Goal: Find contact information: Find contact information

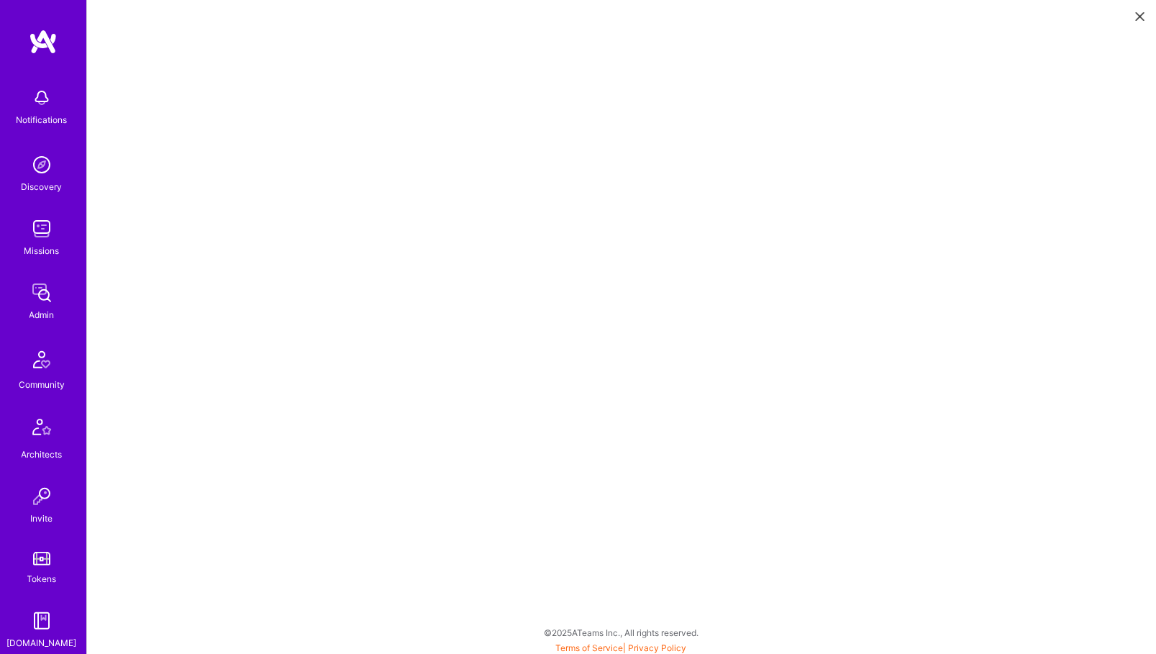
click at [33, 109] on img at bounding box center [41, 97] width 29 height 29
click at [32, 38] on img at bounding box center [43, 42] width 29 height 26
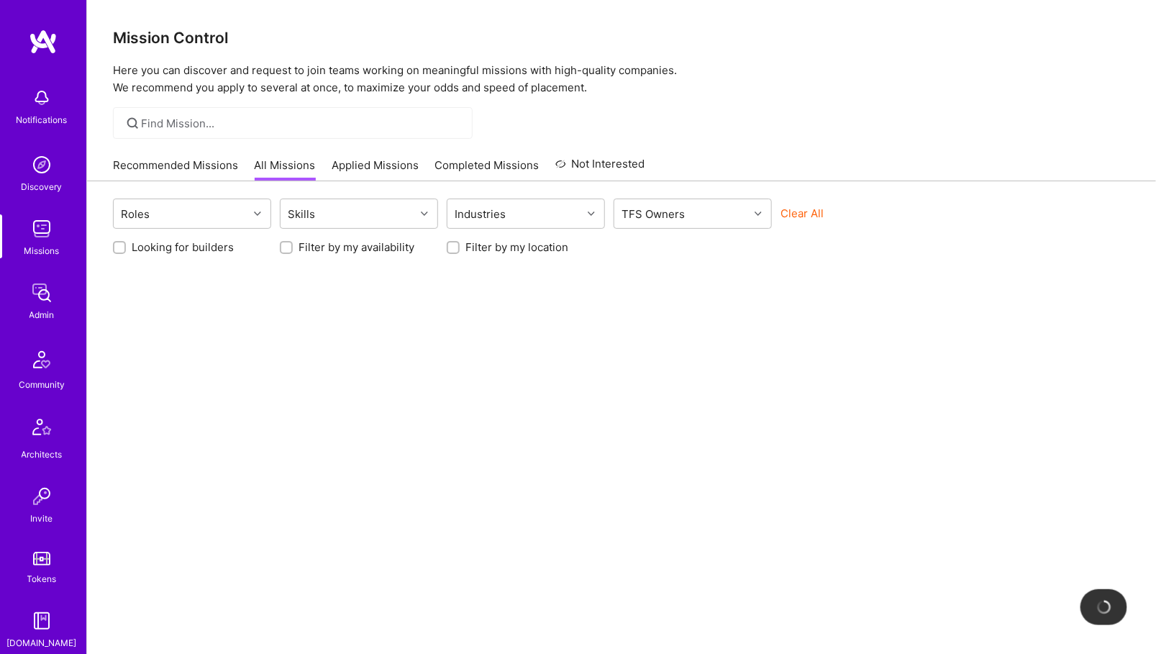
click at [47, 291] on img at bounding box center [41, 292] width 29 height 29
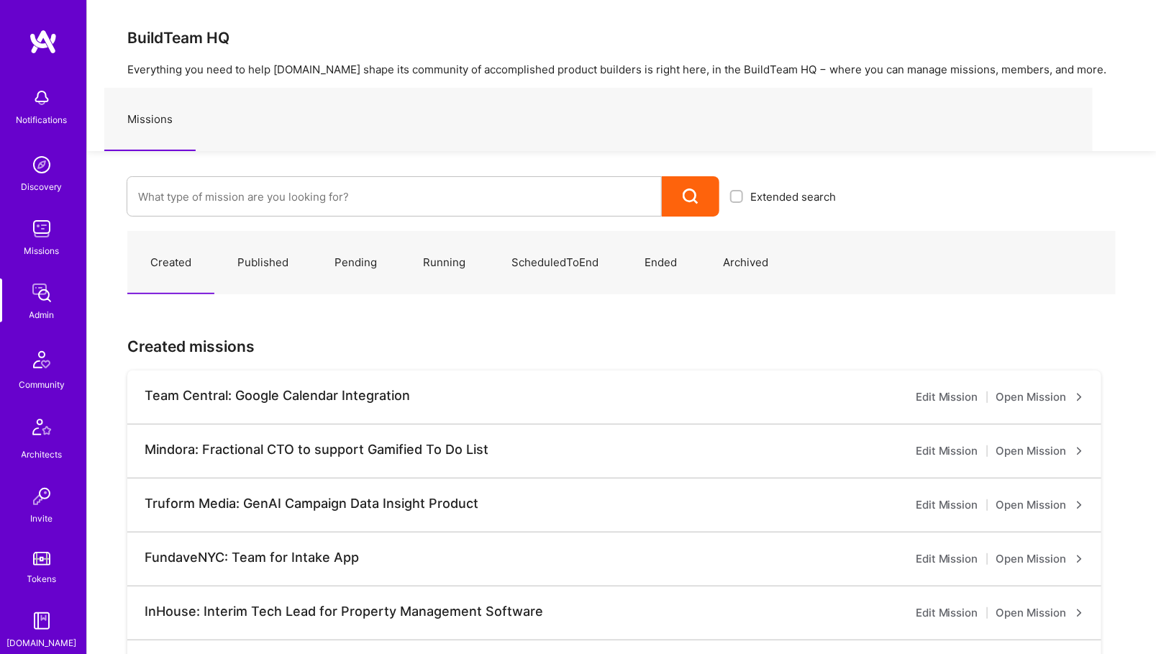
click at [255, 164] on div "Extended search" at bounding box center [467, 183] width 760 height 65
click at [232, 215] on div at bounding box center [394, 196] width 535 height 40
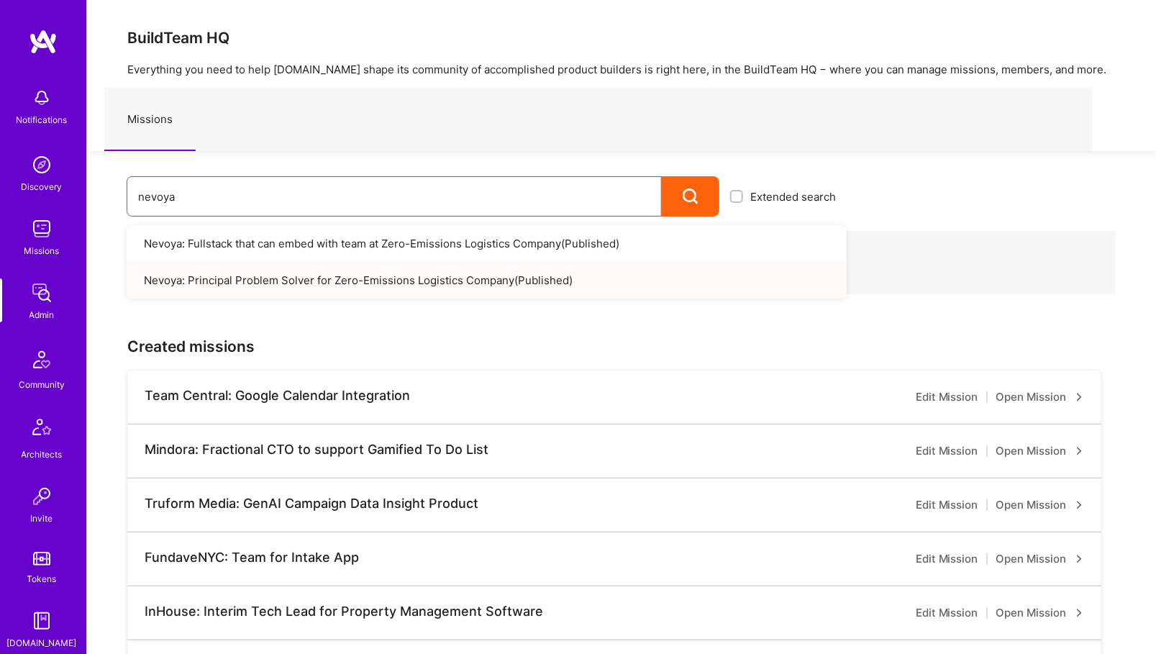
type input "nevoya"
click at [335, 278] on link "Nevoya: Principal Problem Solver for Zero-Emissions Logistics Company ( Publish…" at bounding box center [487, 280] width 720 height 37
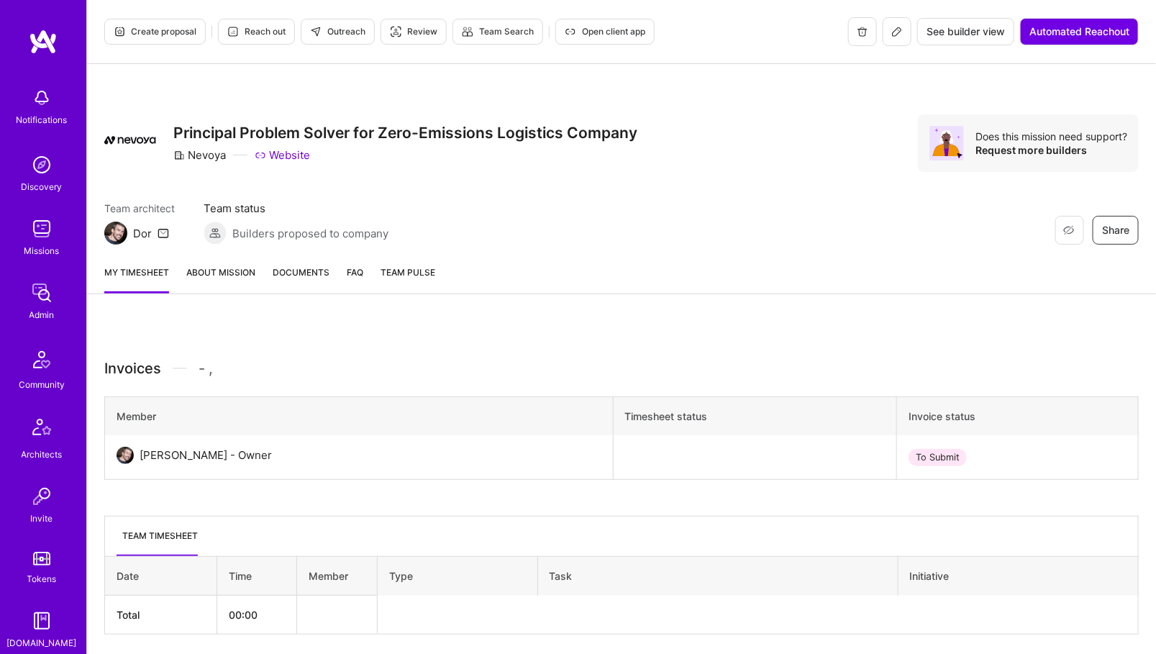
scroll to position [49, 0]
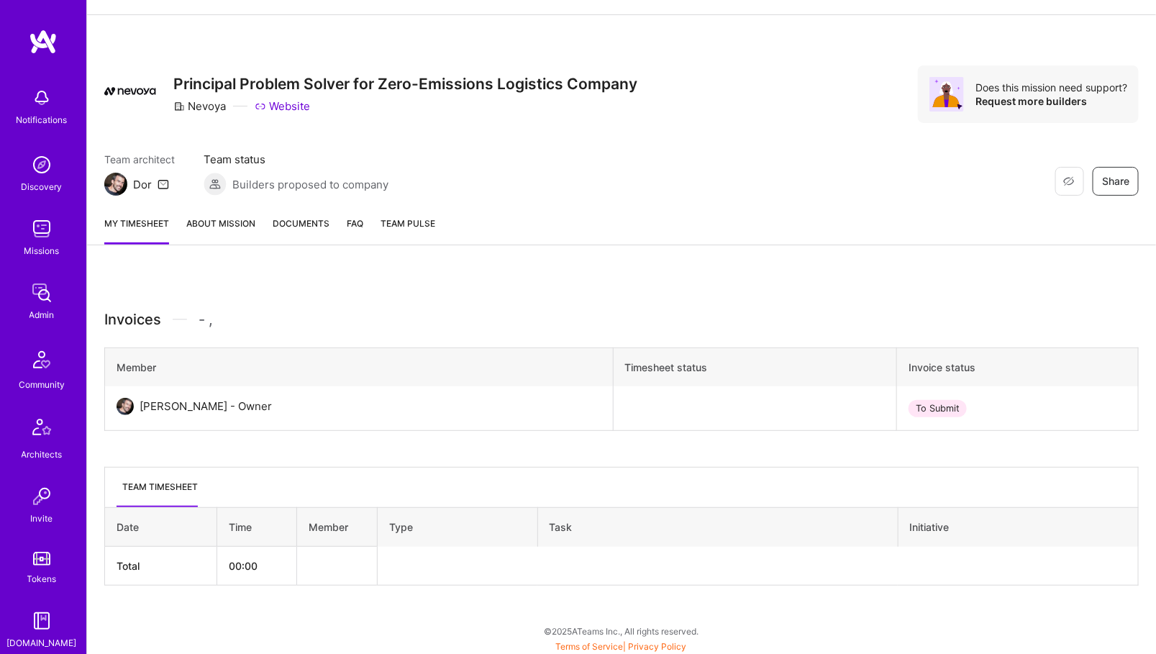
click at [43, 304] on img at bounding box center [41, 292] width 29 height 29
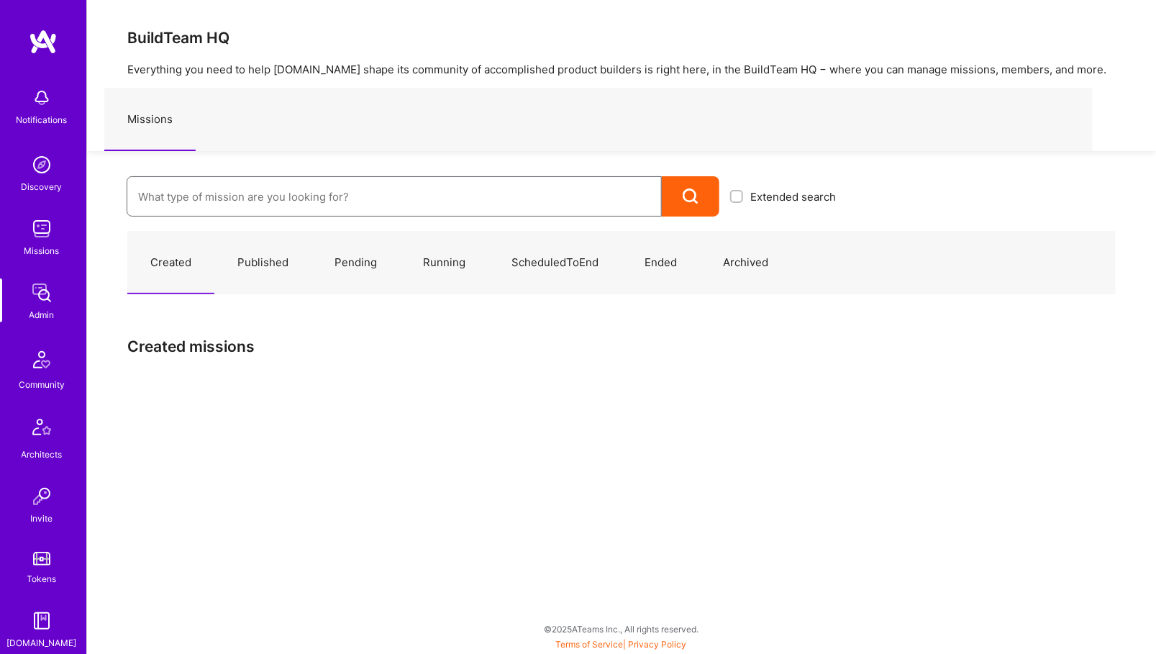
click at [262, 198] on input at bounding box center [394, 196] width 512 height 37
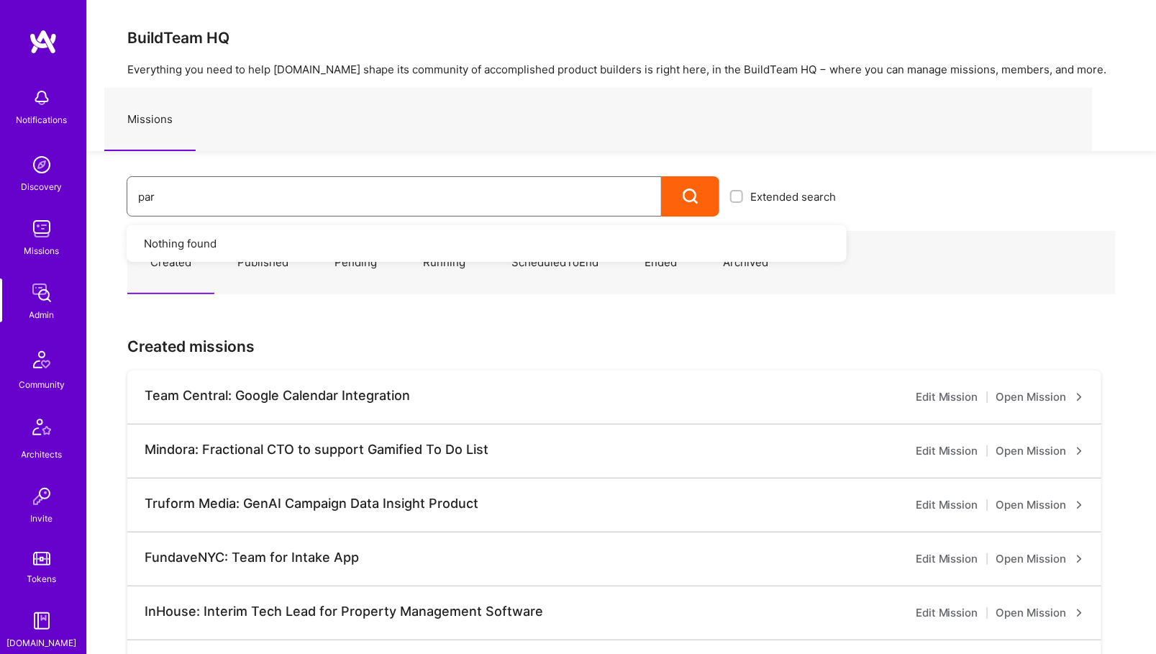
type input "para"
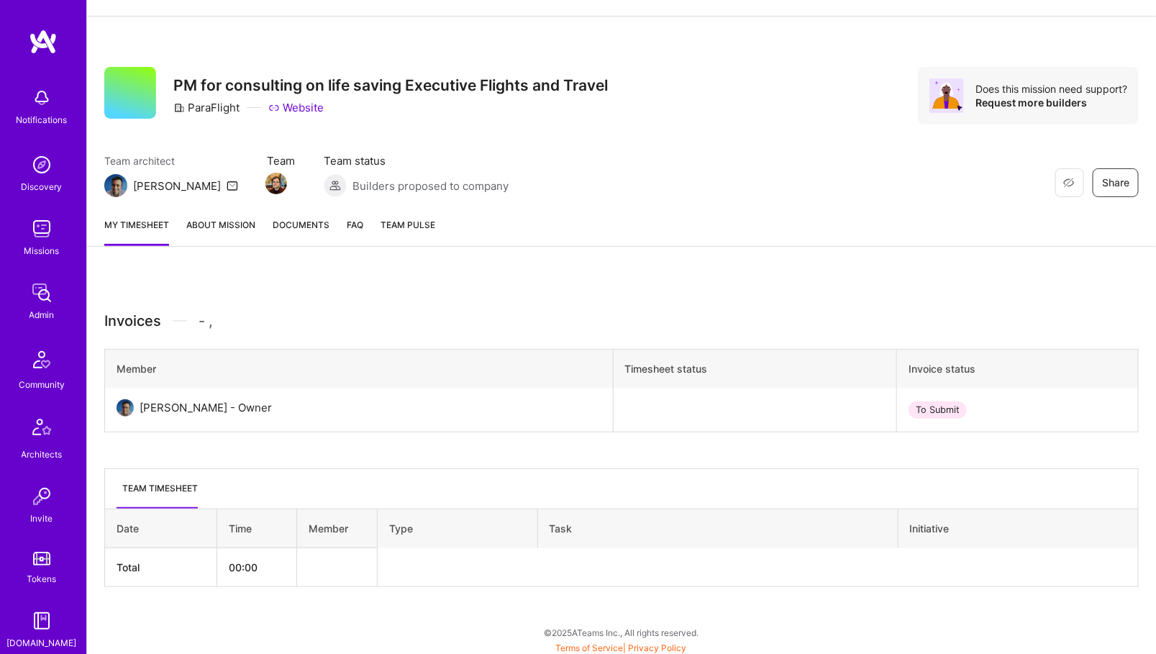
scroll to position [49, 0]
click at [38, 315] on div "Admin" at bounding box center [42, 314] width 25 height 15
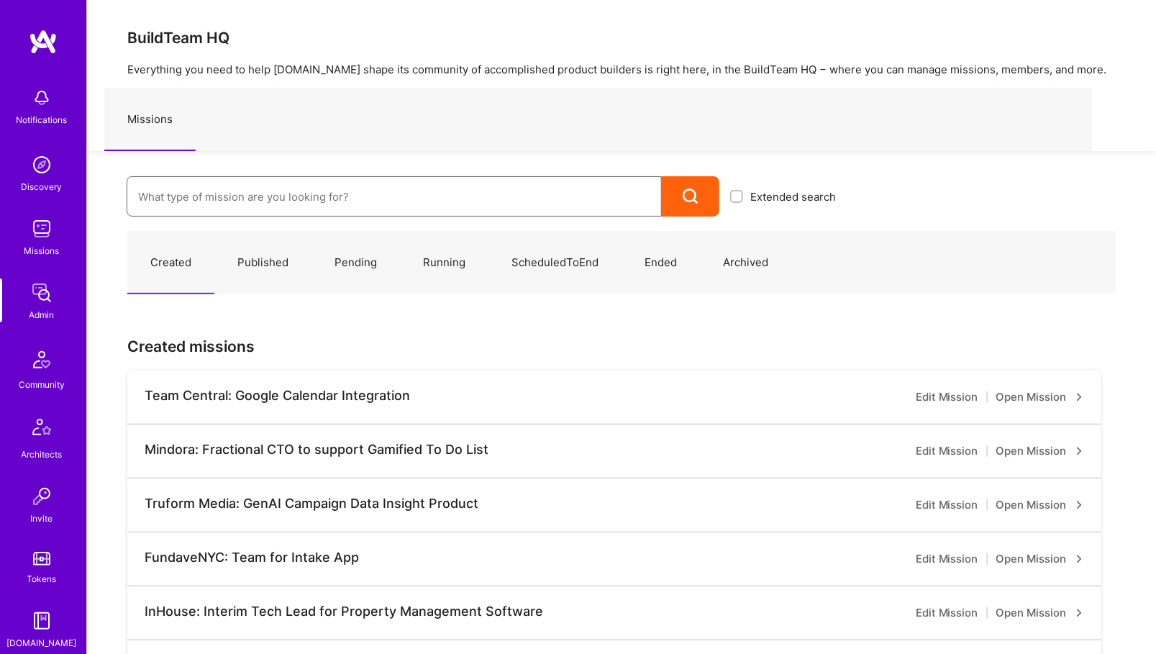
click at [241, 194] on input at bounding box center [394, 196] width 512 height 37
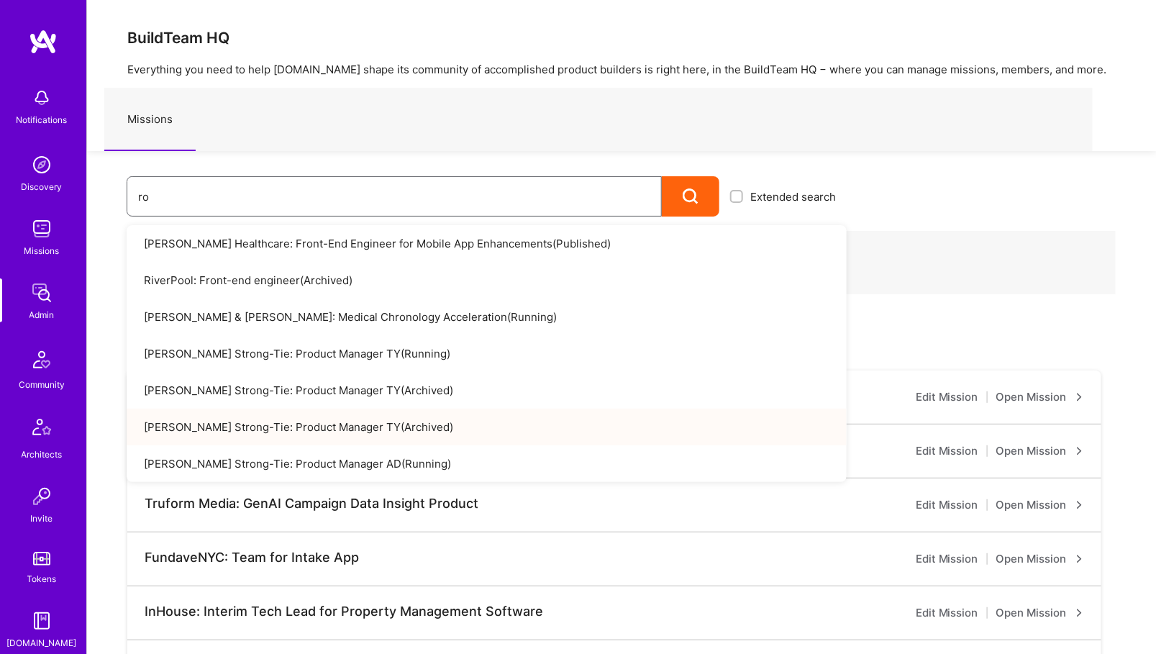
type input "r"
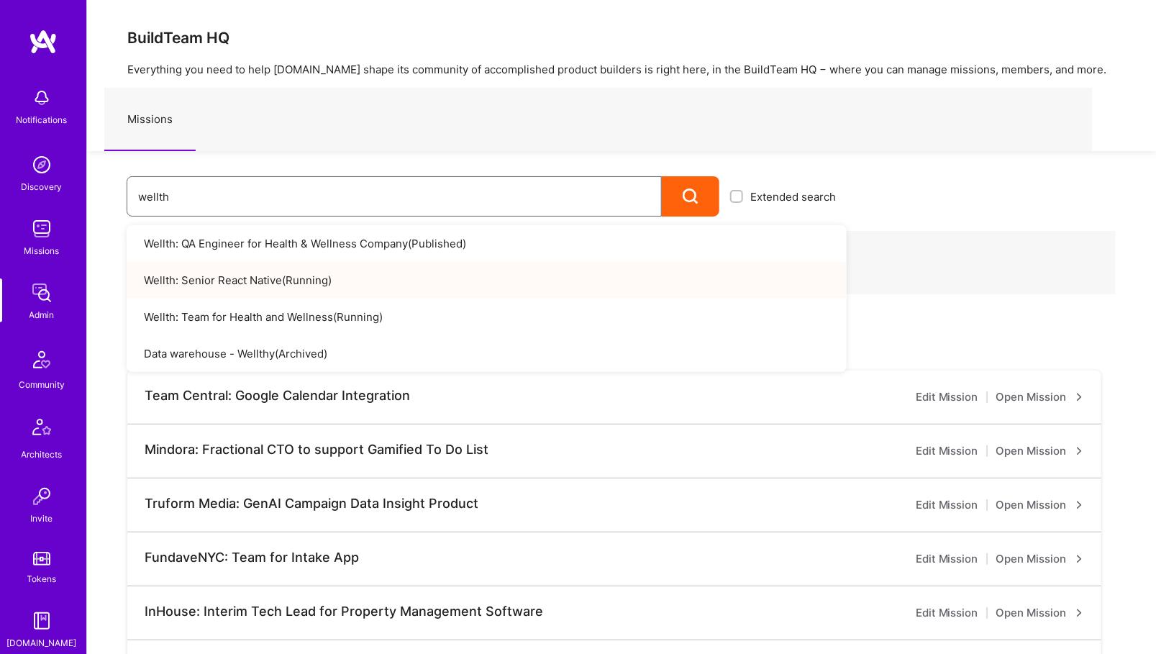
type input "wellth"
click at [414, 278] on link "Wellth: Senior React Native ( Running )" at bounding box center [487, 280] width 720 height 37
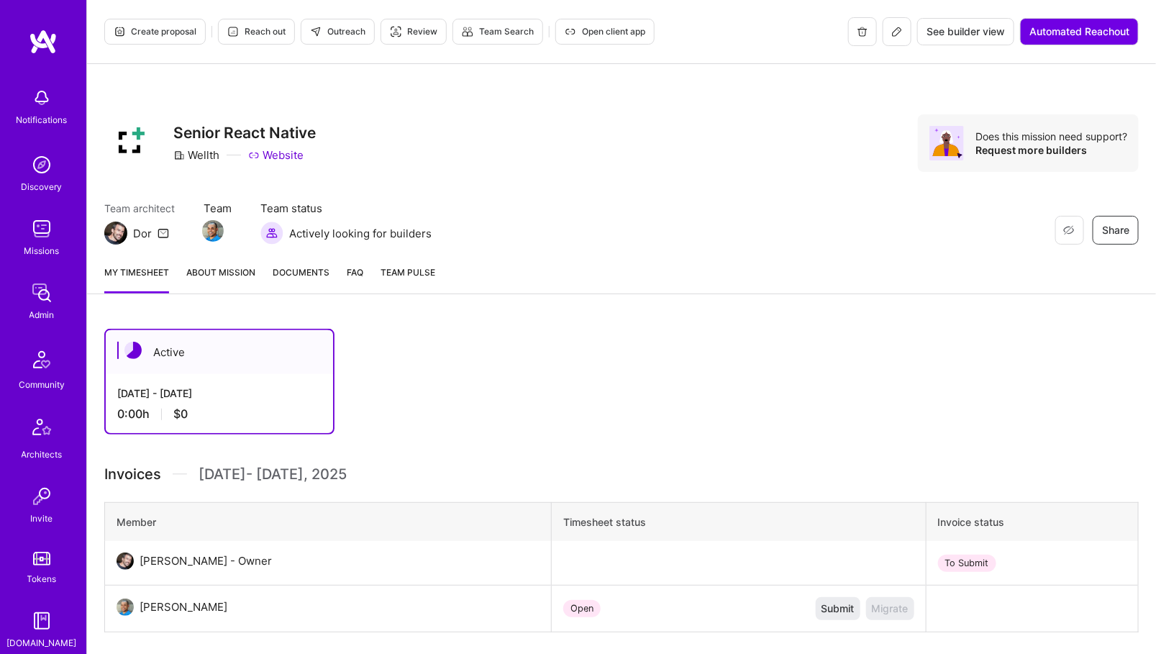
click at [900, 22] on button at bounding box center [897, 31] width 29 height 29
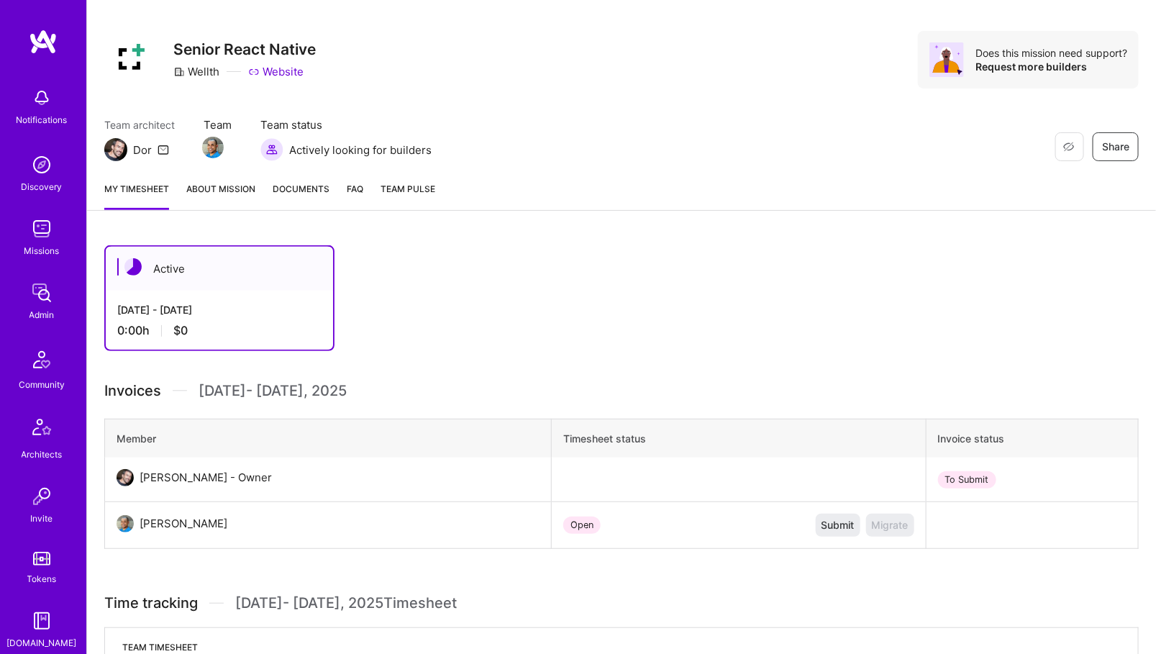
click at [30, 309] on div "Admin" at bounding box center [42, 314] width 25 height 15
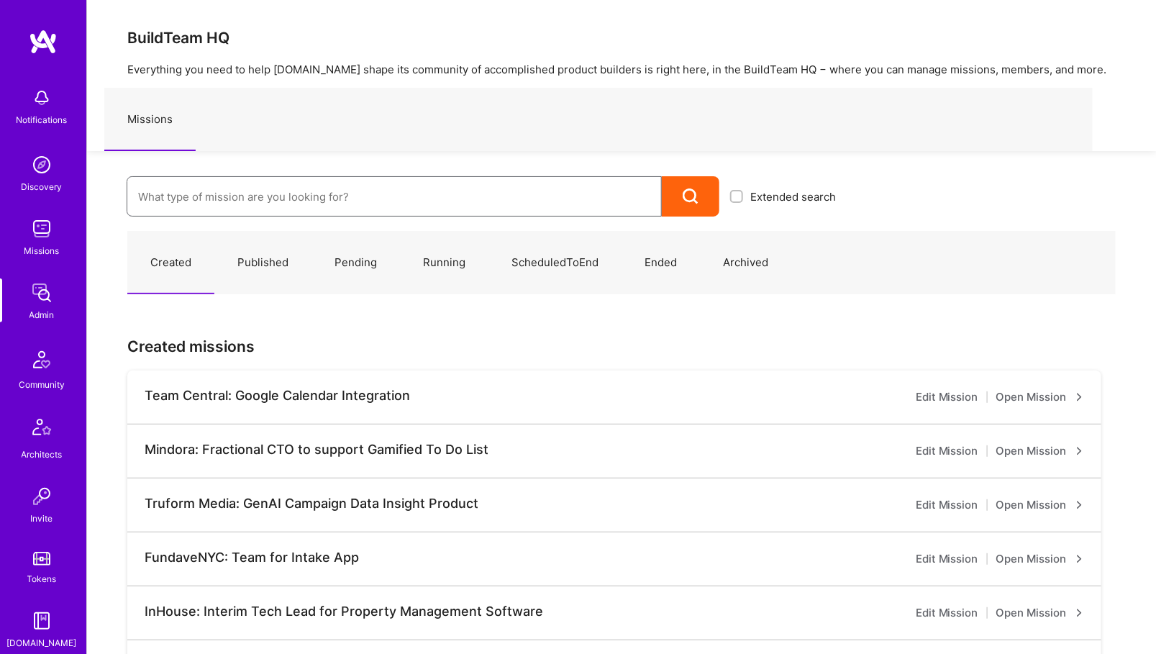
click at [216, 200] on input at bounding box center [394, 196] width 512 height 37
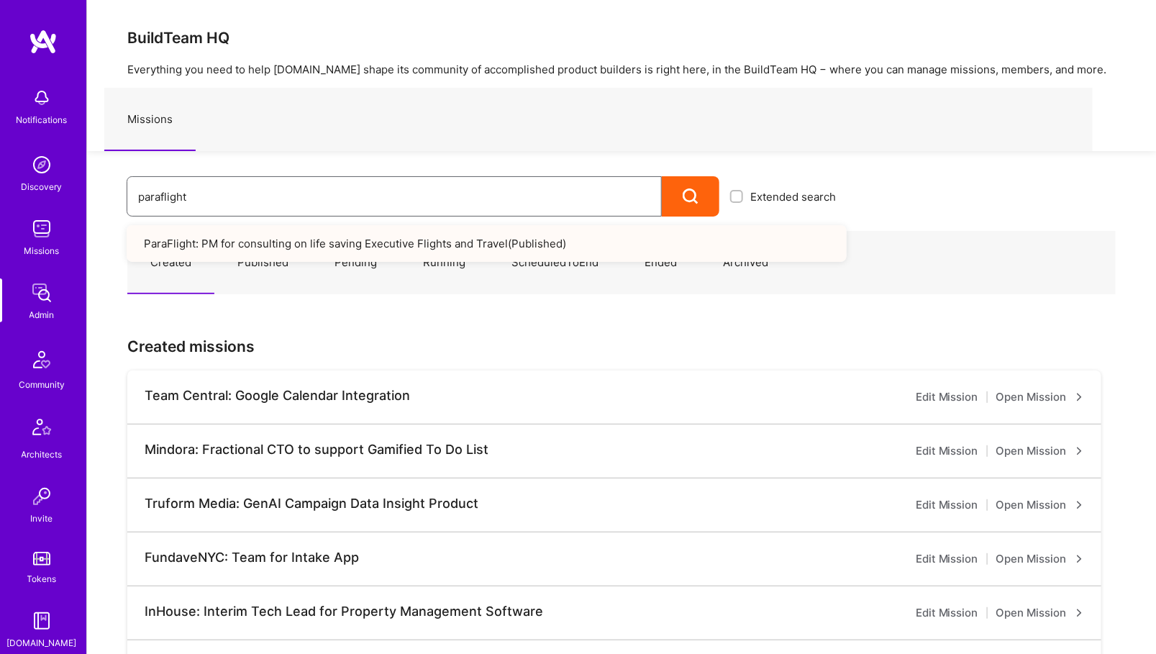
type input "paraflight"
click at [370, 240] on link "ParaFlight: PM for consulting on life saving Executive Flights and Travel ( Pub…" at bounding box center [487, 243] width 720 height 37
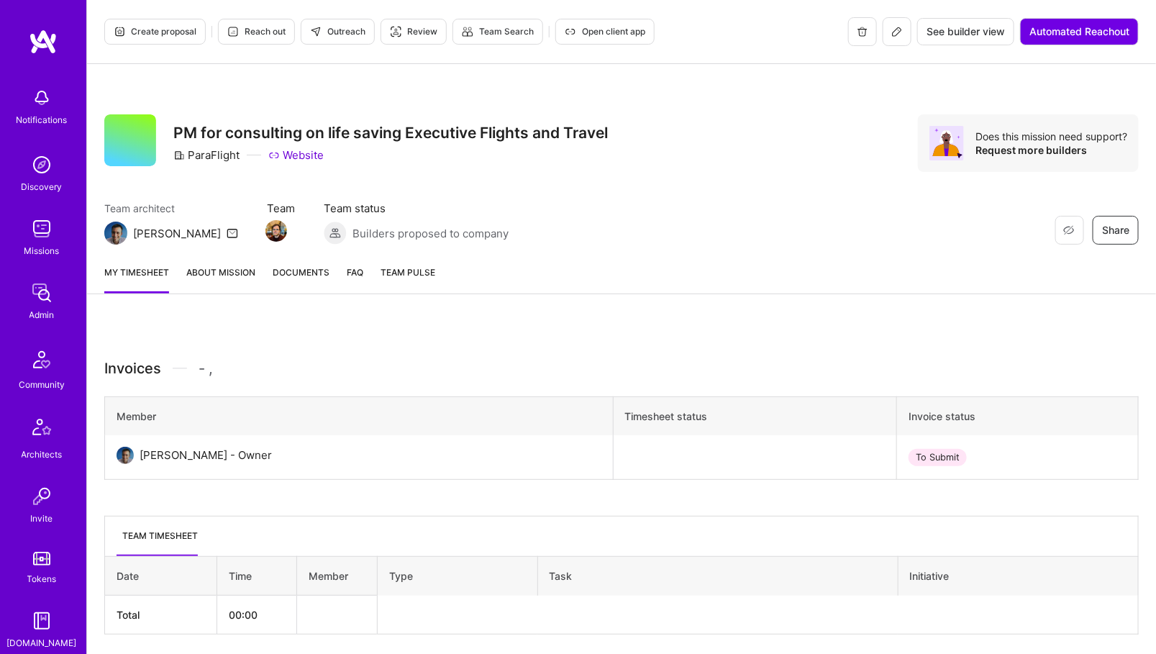
click at [897, 22] on button at bounding box center [897, 31] width 29 height 29
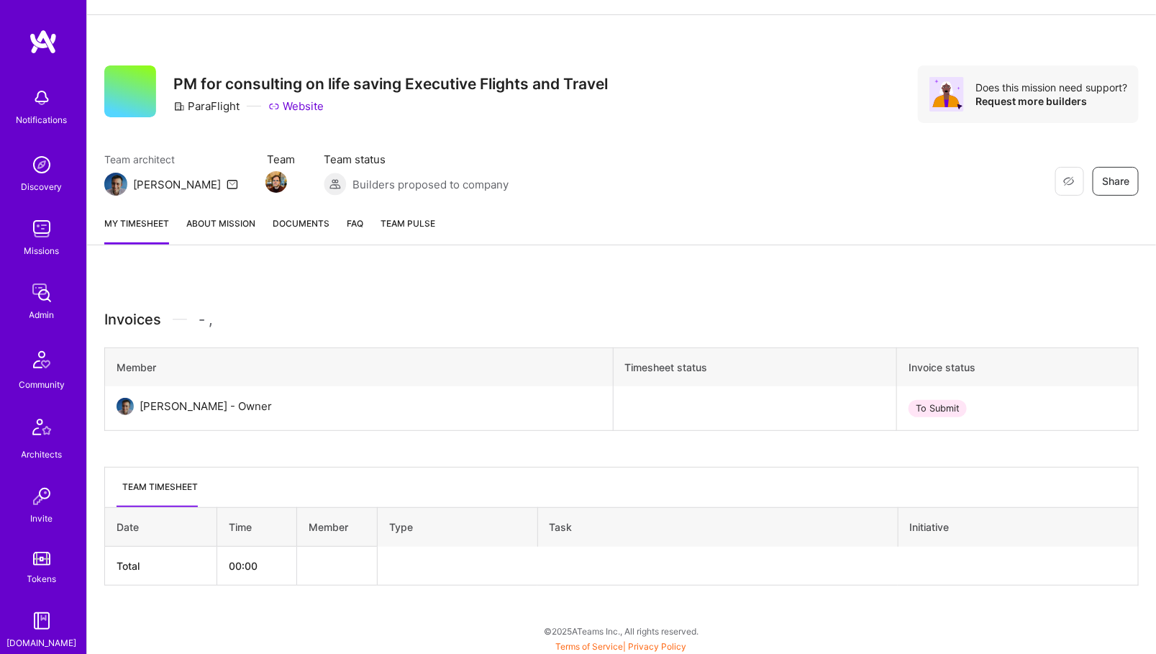
click at [37, 305] on img at bounding box center [41, 292] width 29 height 29
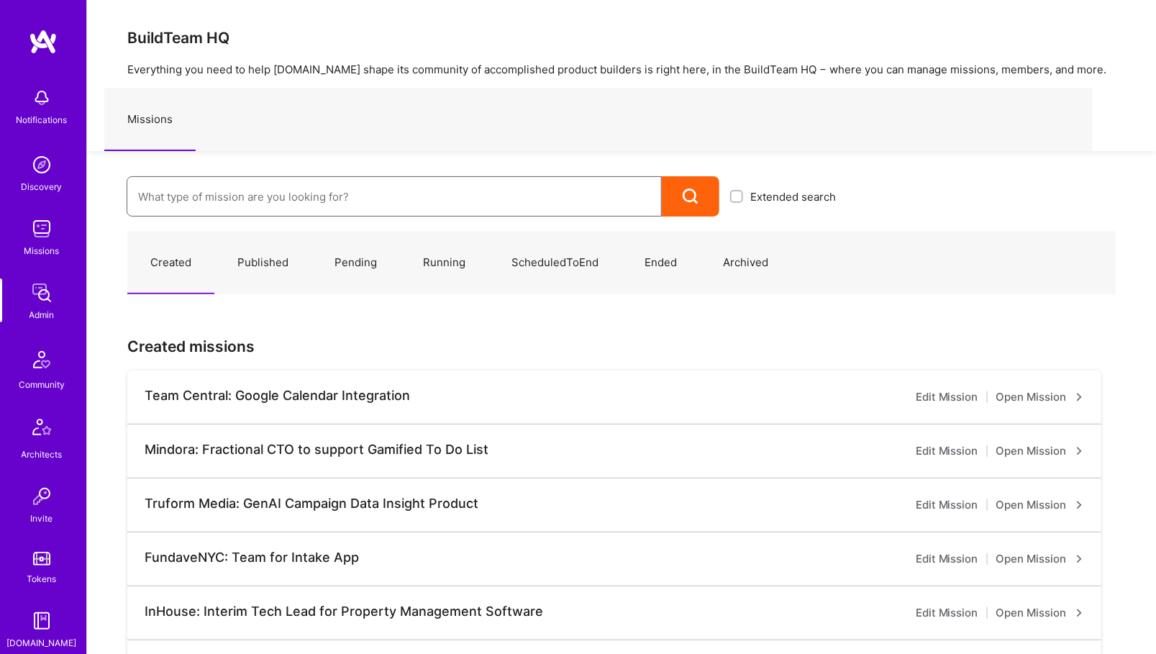
click at [222, 204] on input at bounding box center [394, 196] width 512 height 37
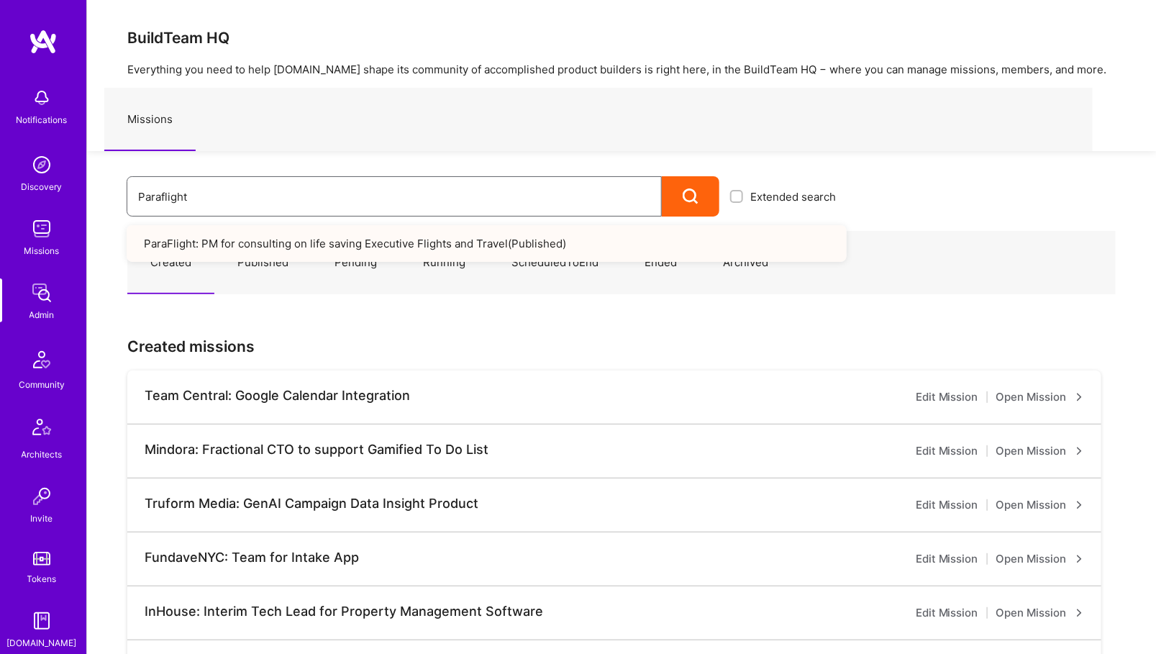
type input "Paraflight"
click at [273, 245] on link "ParaFlight: PM for consulting on life saving Executive Flights and Travel ( Pub…" at bounding box center [487, 243] width 720 height 37
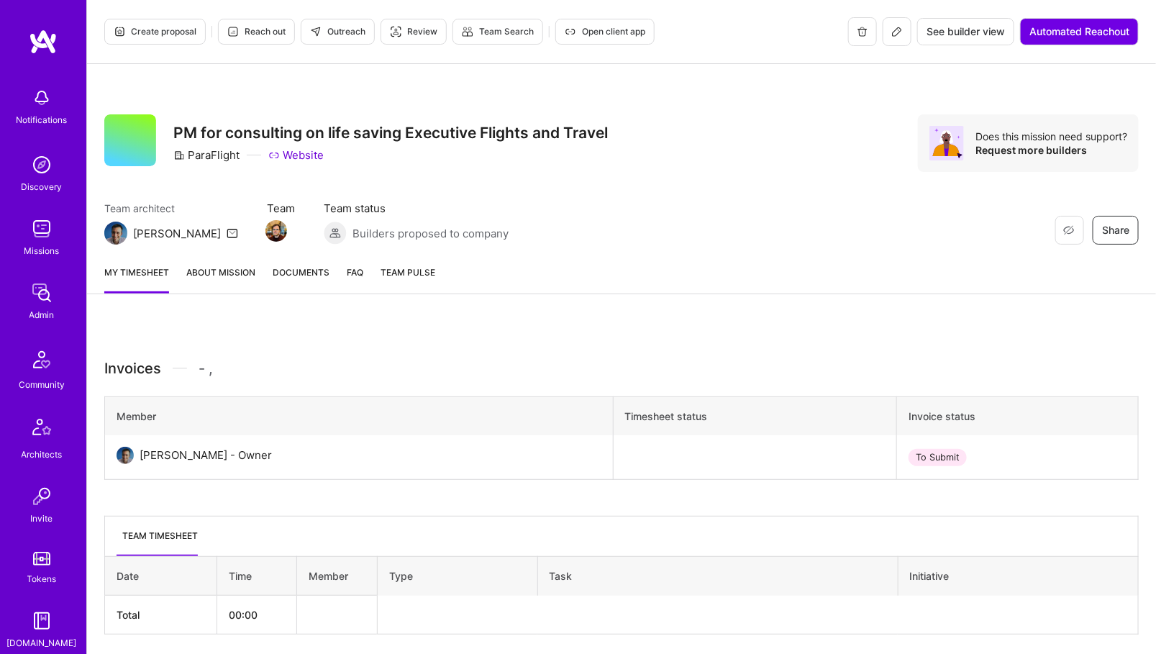
click at [897, 30] on icon at bounding box center [898, 32] width 12 height 12
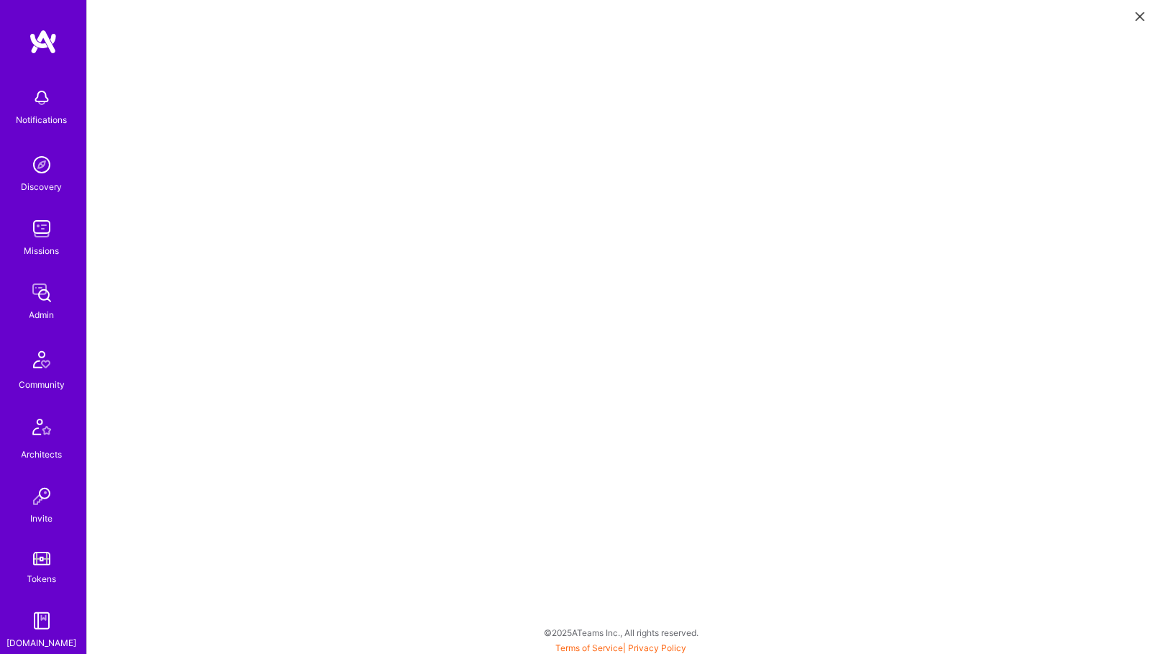
scroll to position [4, 0]
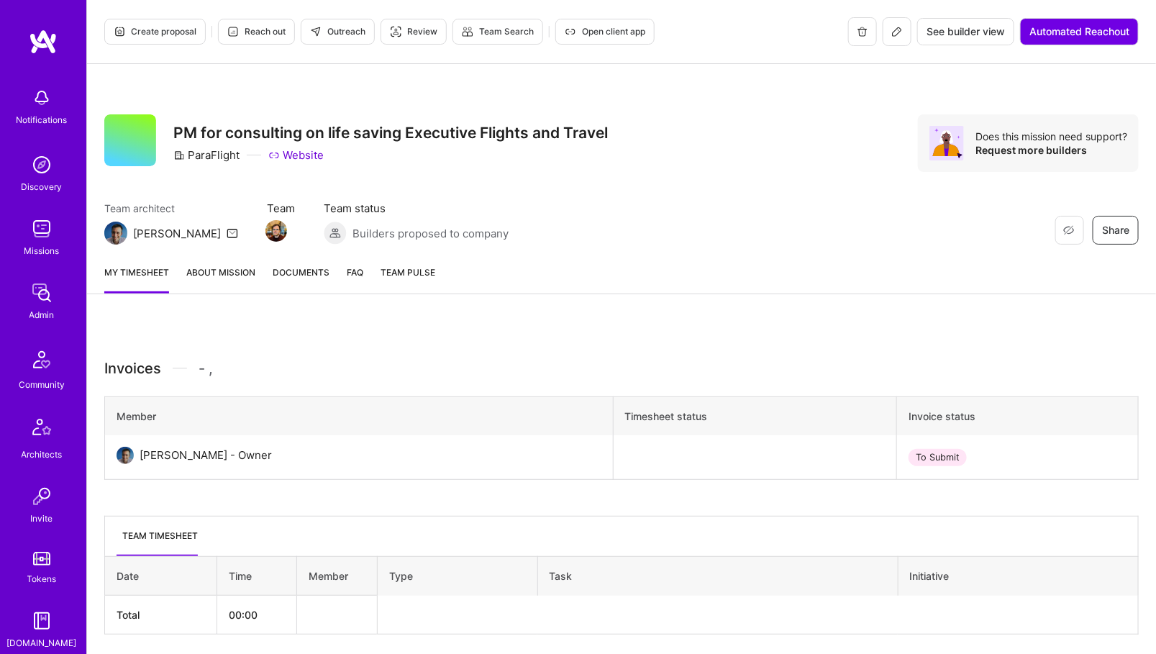
click at [899, 31] on icon at bounding box center [897, 31] width 9 height 9
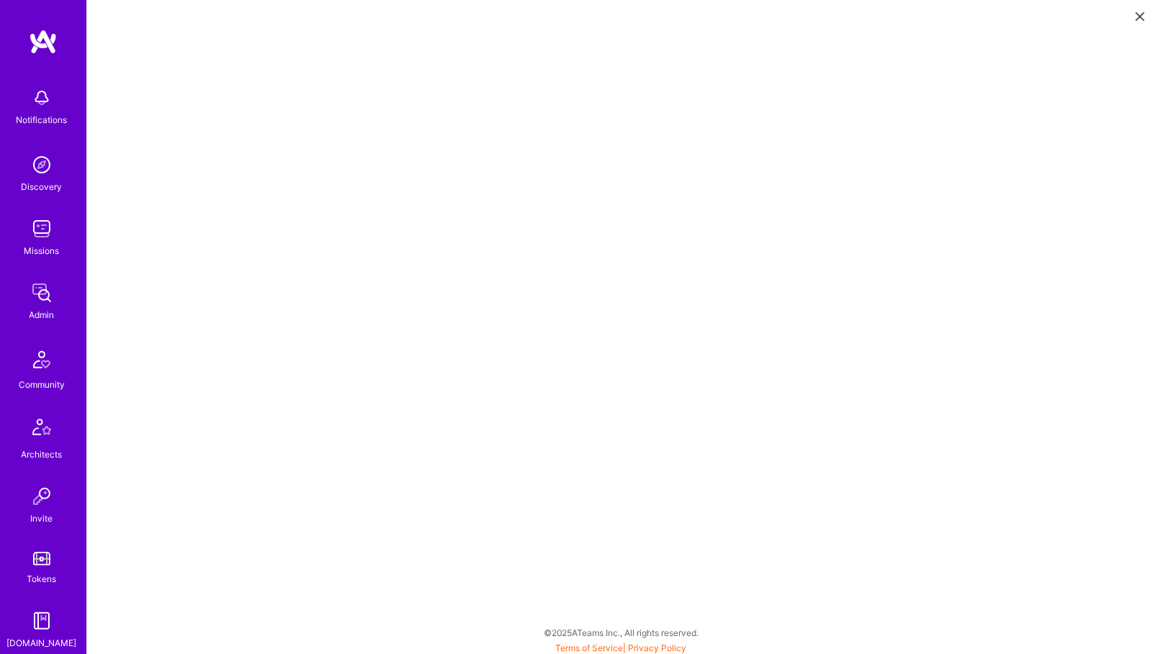
click at [39, 112] on img at bounding box center [41, 97] width 29 height 29
click at [37, 40] on img at bounding box center [43, 42] width 29 height 26
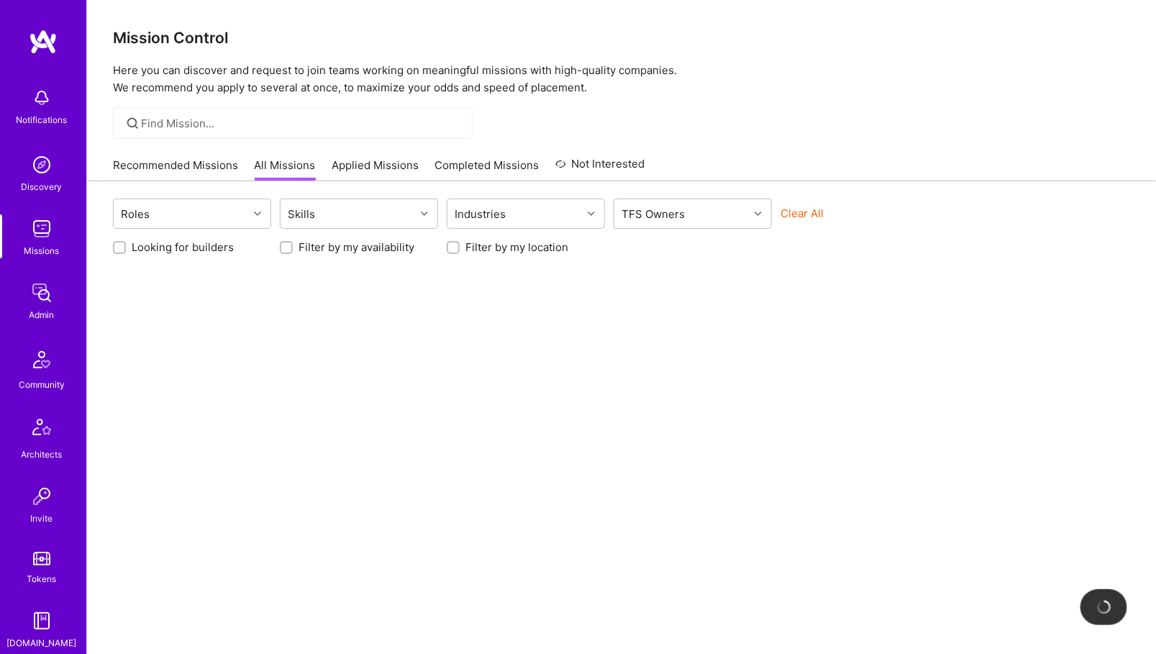
click at [24, 312] on link "Admin" at bounding box center [41, 300] width 89 height 44
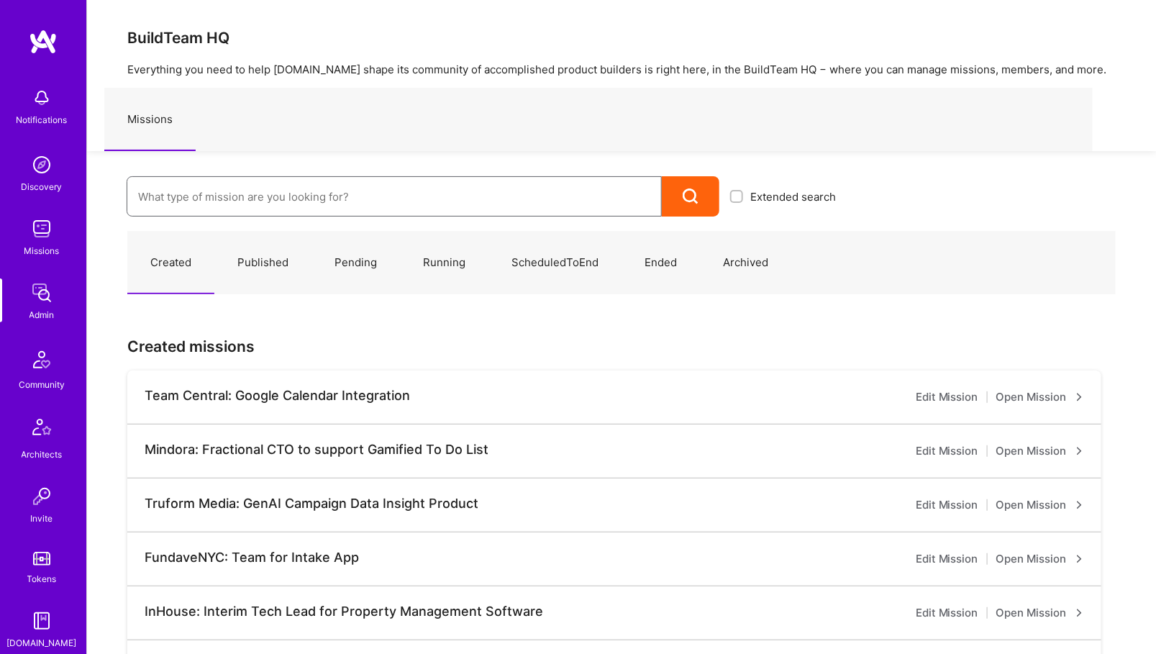
click at [249, 198] on input at bounding box center [394, 196] width 512 height 37
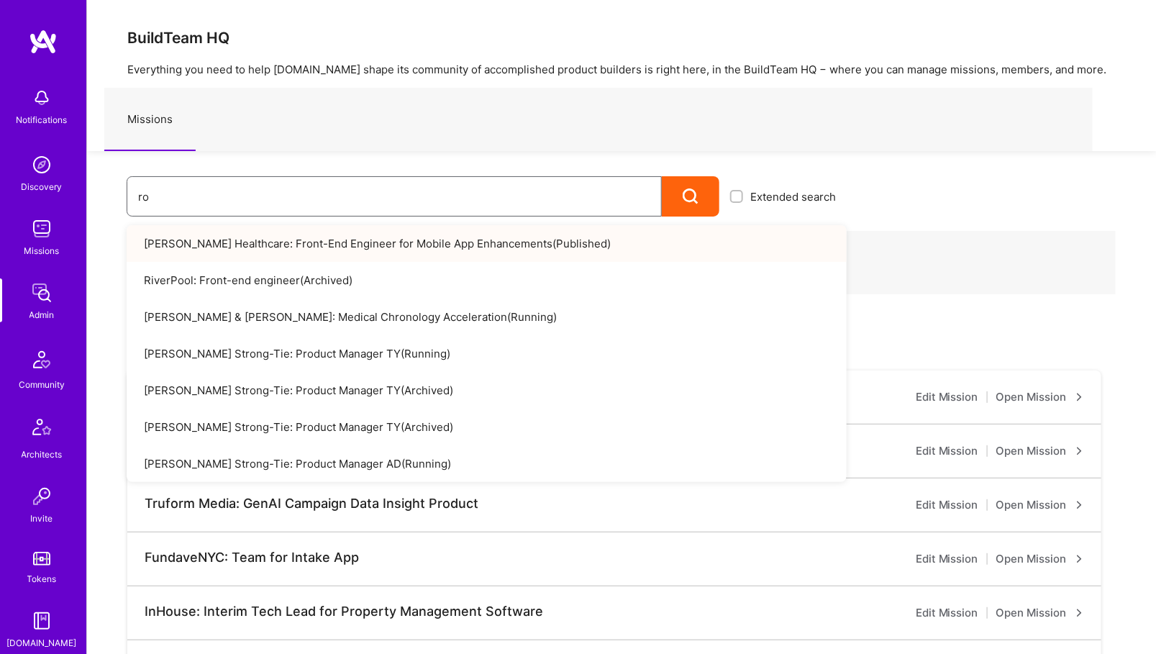
type input "r"
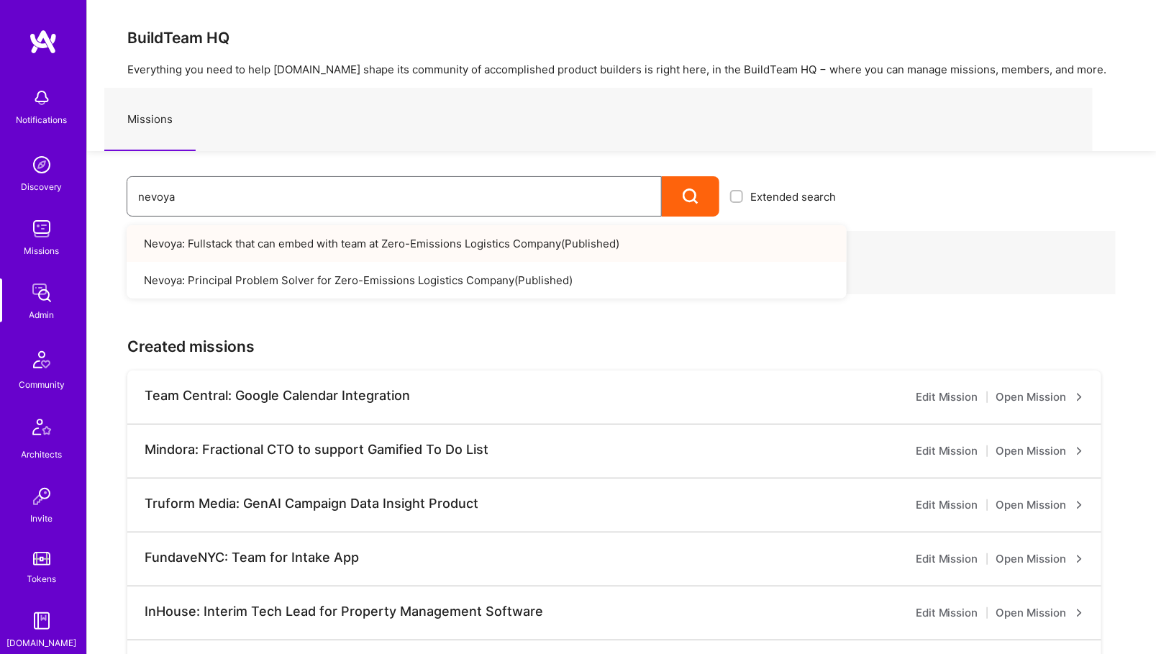
type input "nevoya"
click at [409, 245] on link "Nevoya: Fullstack that can embed with team at Zero-Emissions Logistics Company …" at bounding box center [487, 243] width 720 height 37
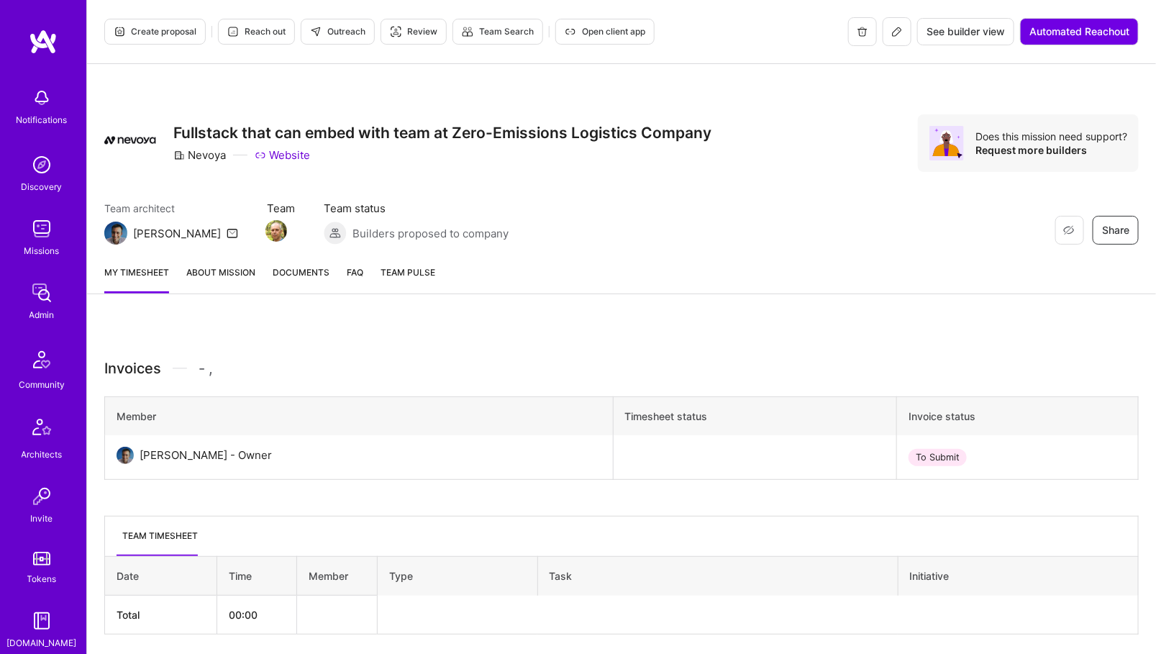
click at [896, 30] on icon at bounding box center [898, 32] width 12 height 12
click at [944, 37] on span "See builder view" at bounding box center [966, 31] width 78 height 14
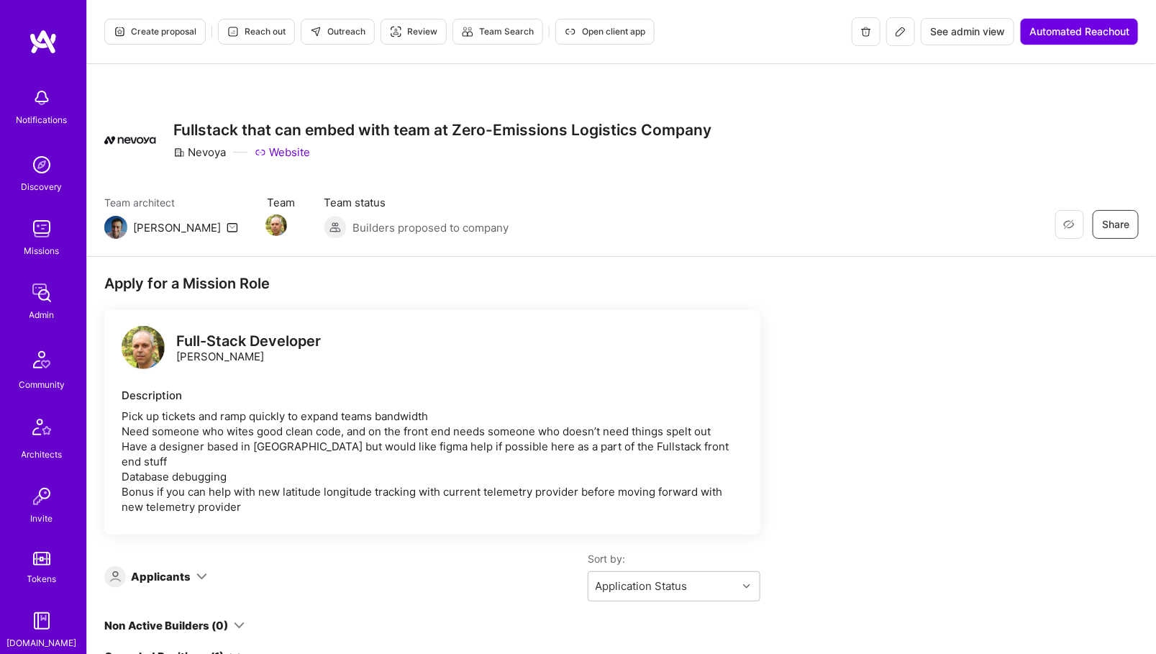
click at [889, 40] on button at bounding box center [901, 31] width 29 height 29
click at [974, 25] on span "See admin view" at bounding box center [967, 31] width 75 height 14
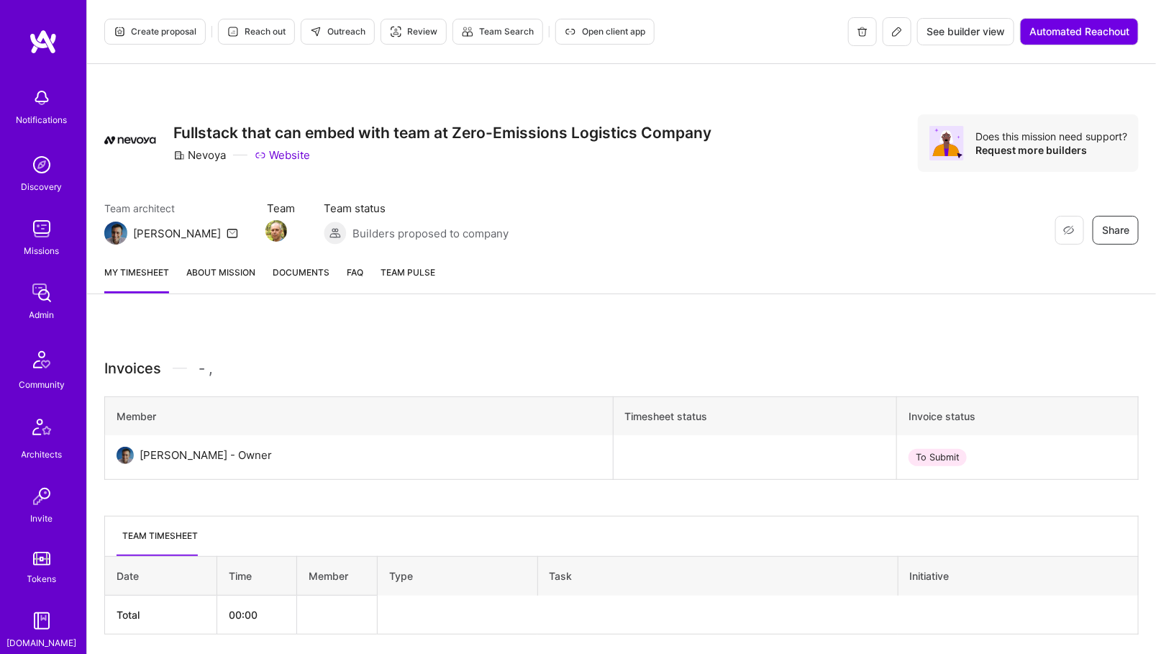
click at [209, 273] on link "About Mission" at bounding box center [220, 279] width 69 height 29
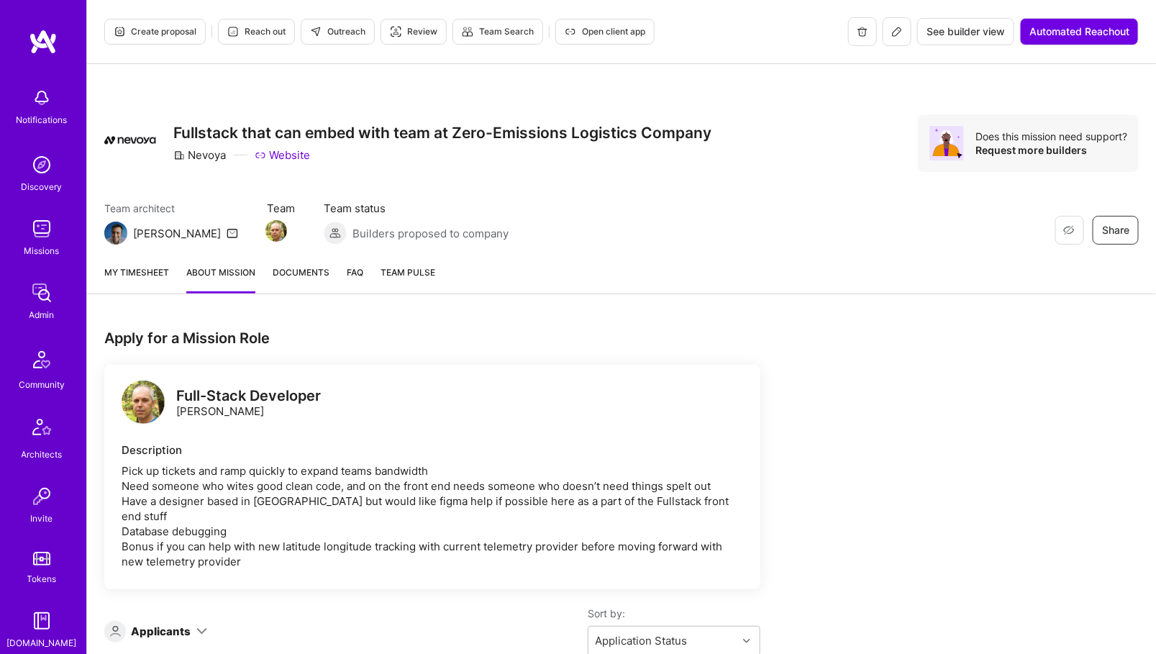
click at [127, 263] on div "My timesheet About Mission Documents FAQ Team Pulse" at bounding box center [621, 273] width 1069 height 41
click at [144, 281] on link "My timesheet" at bounding box center [136, 279] width 65 height 29
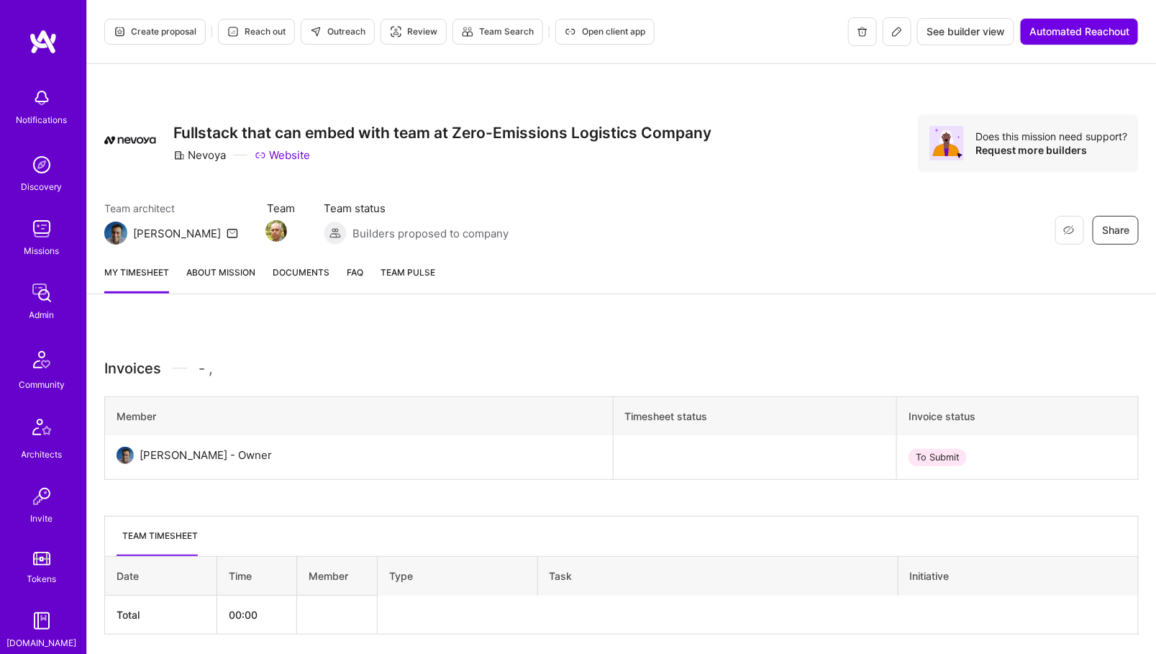
click at [896, 30] on icon at bounding box center [898, 32] width 12 height 12
click at [213, 281] on link "About Mission" at bounding box center [220, 279] width 69 height 29
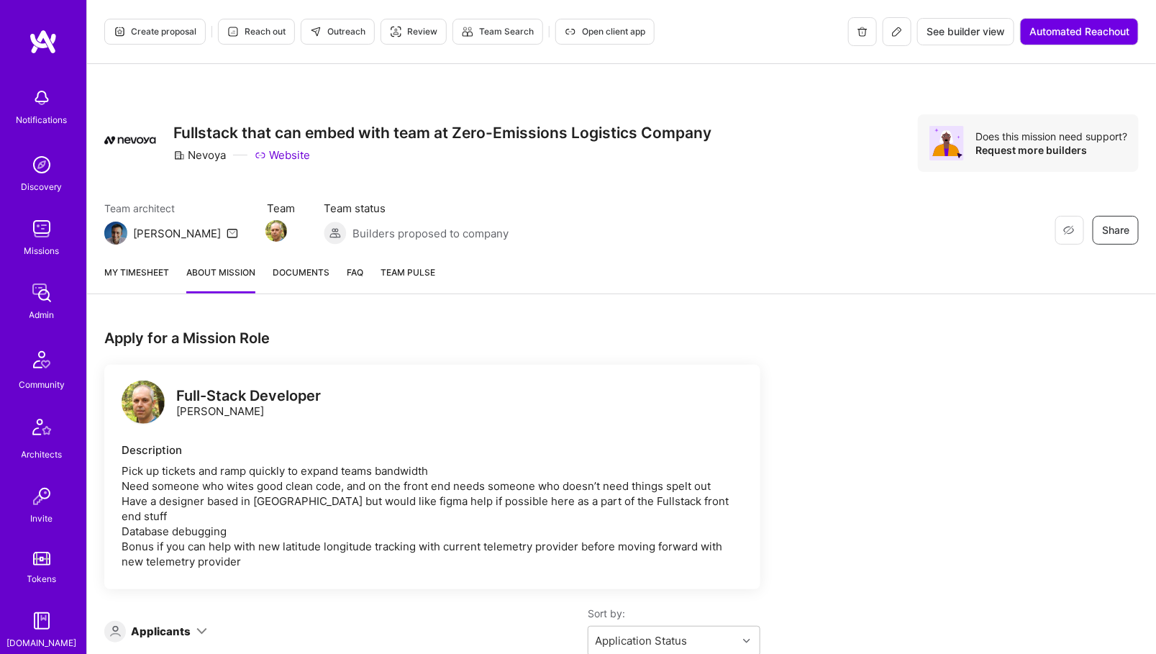
click at [289, 275] on span "Documents" at bounding box center [301, 272] width 57 height 15
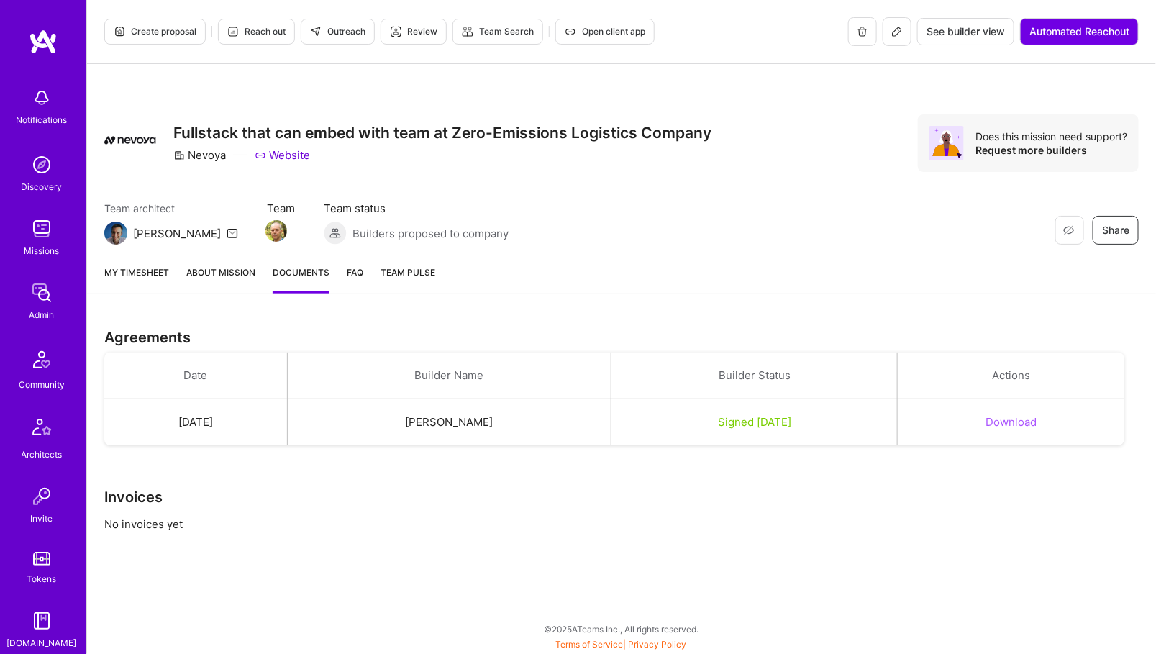
click at [396, 267] on span "Team Pulse" at bounding box center [408, 272] width 55 height 11
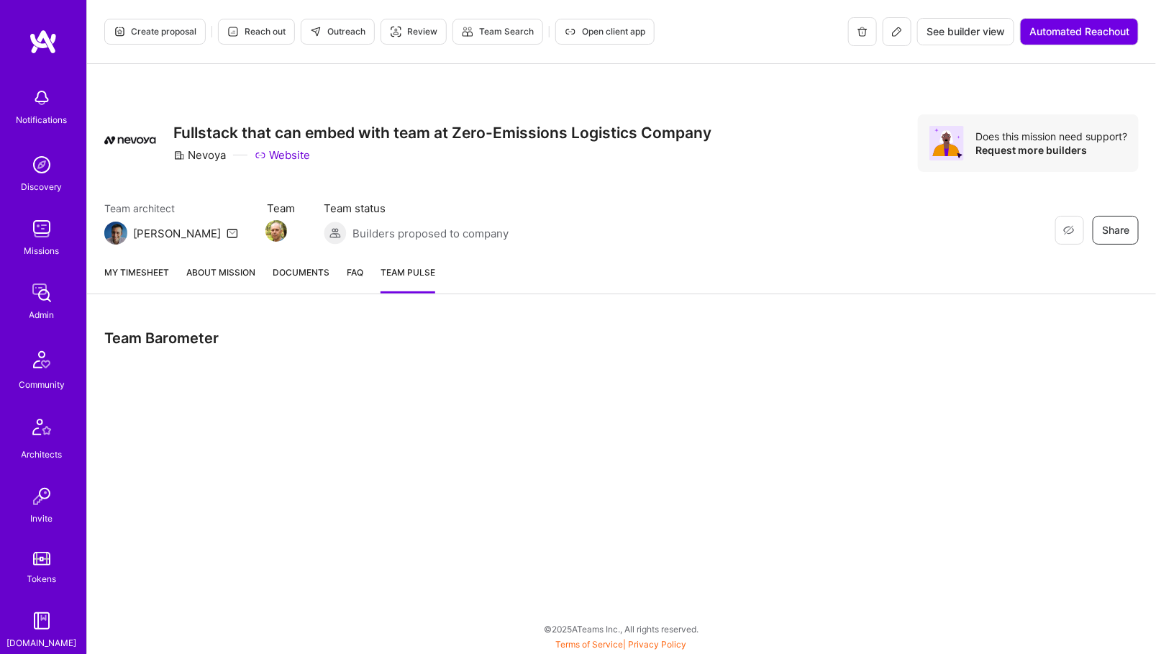
click at [299, 273] on span "Documents" at bounding box center [301, 272] width 57 height 15
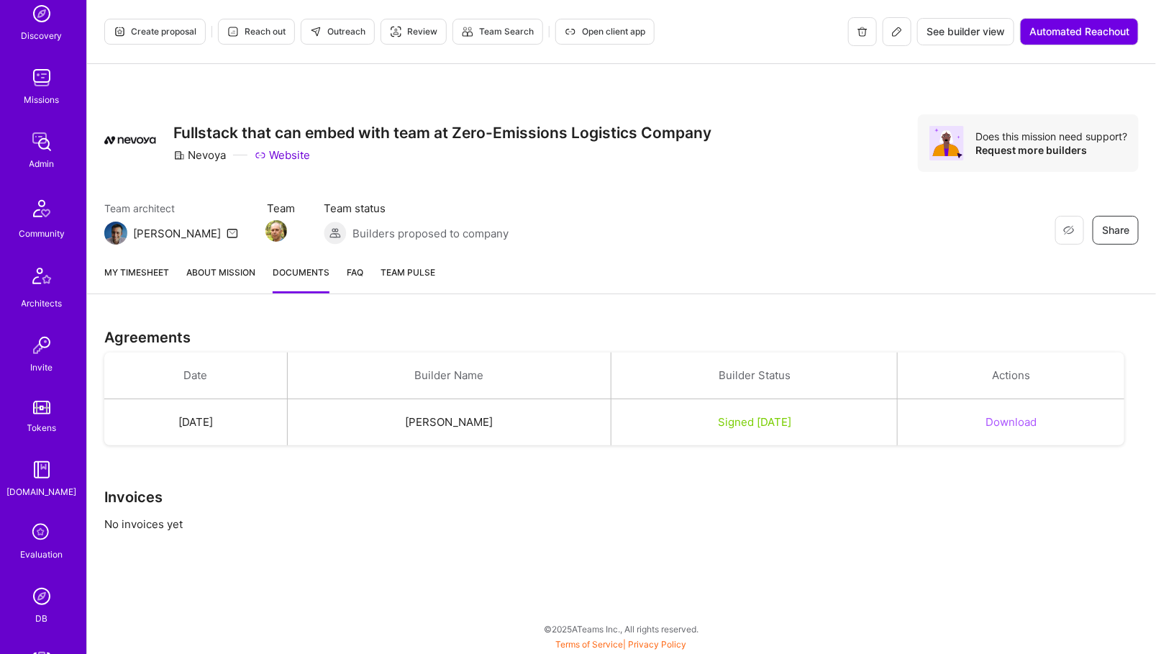
scroll to position [264, 0]
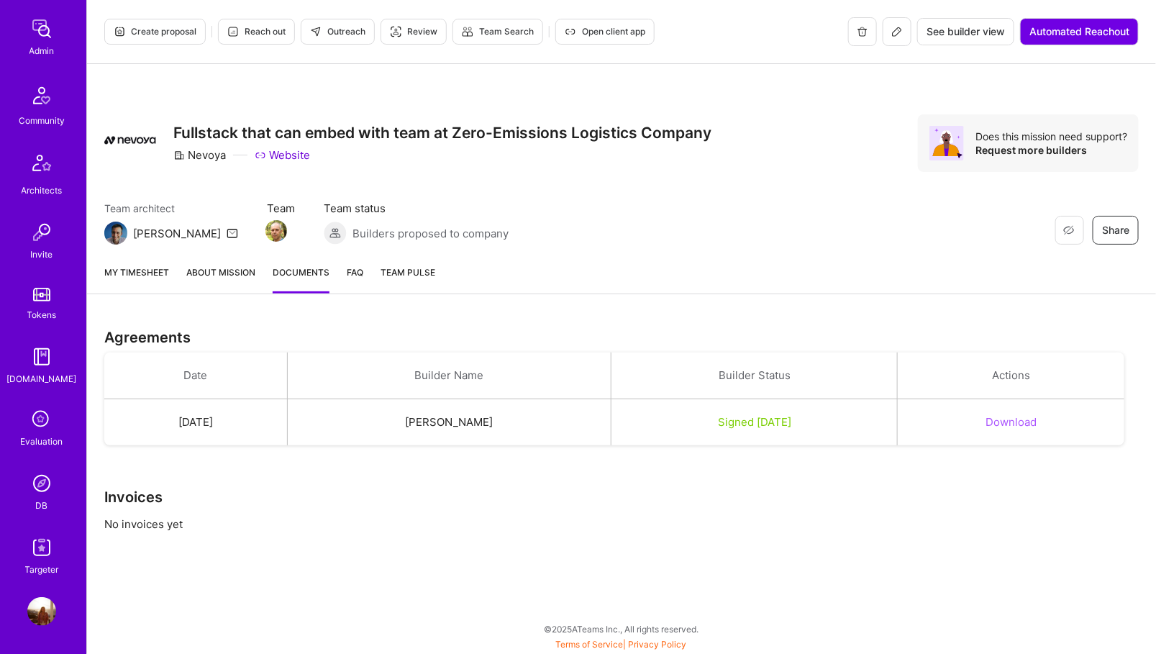
click at [41, 459] on div "Notifications Discovery Missions Admin Community Architects Invite Tokens A.Gui…" at bounding box center [43, 196] width 86 height 761
click at [41, 503] on div "DB" at bounding box center [42, 505] width 12 height 15
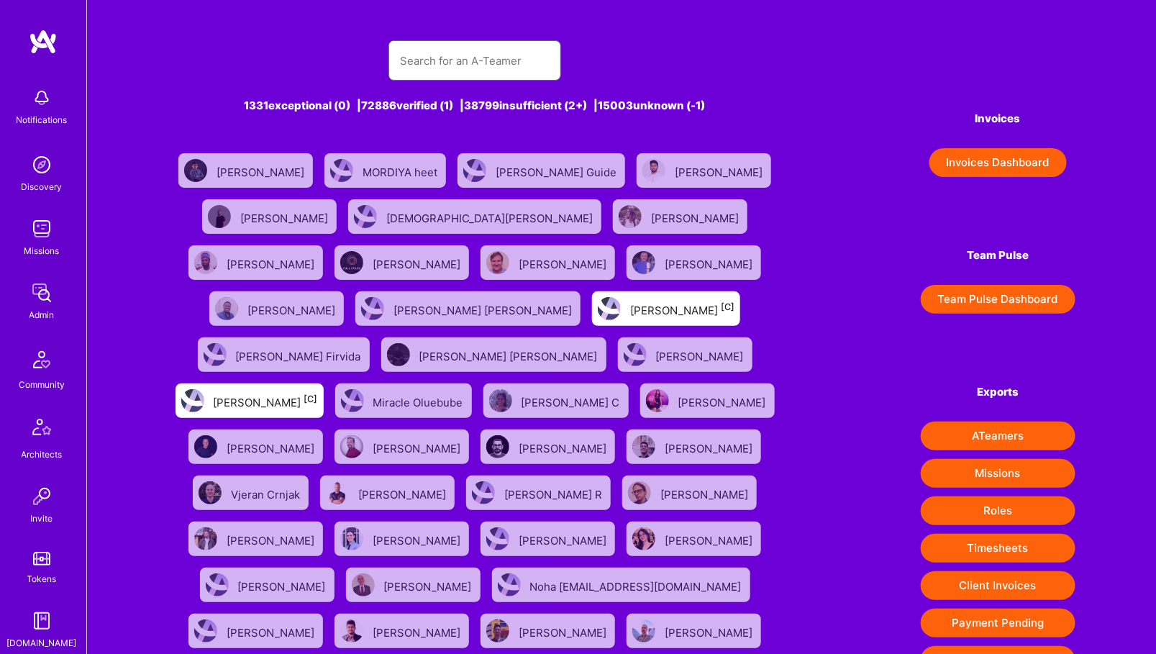
click at [477, 53] on input "text" at bounding box center [475, 60] width 150 height 37
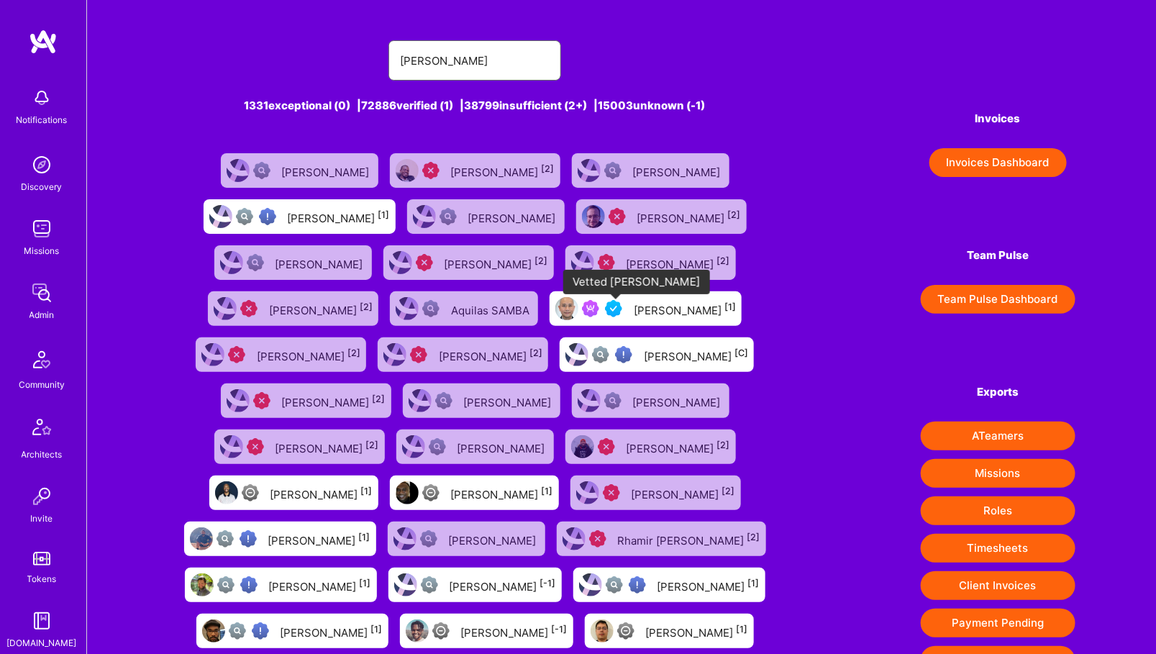
type input "marvin"
click at [613, 311] on img at bounding box center [613, 308] width 17 height 17
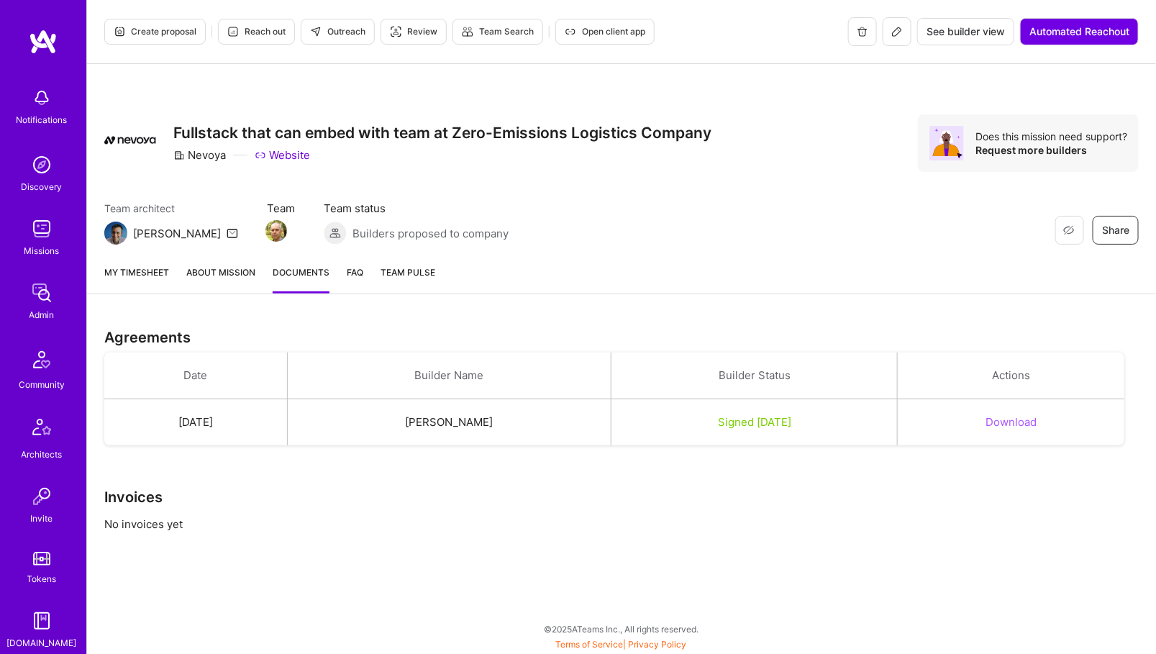
click at [892, 28] on icon at bounding box center [898, 32] width 12 height 12
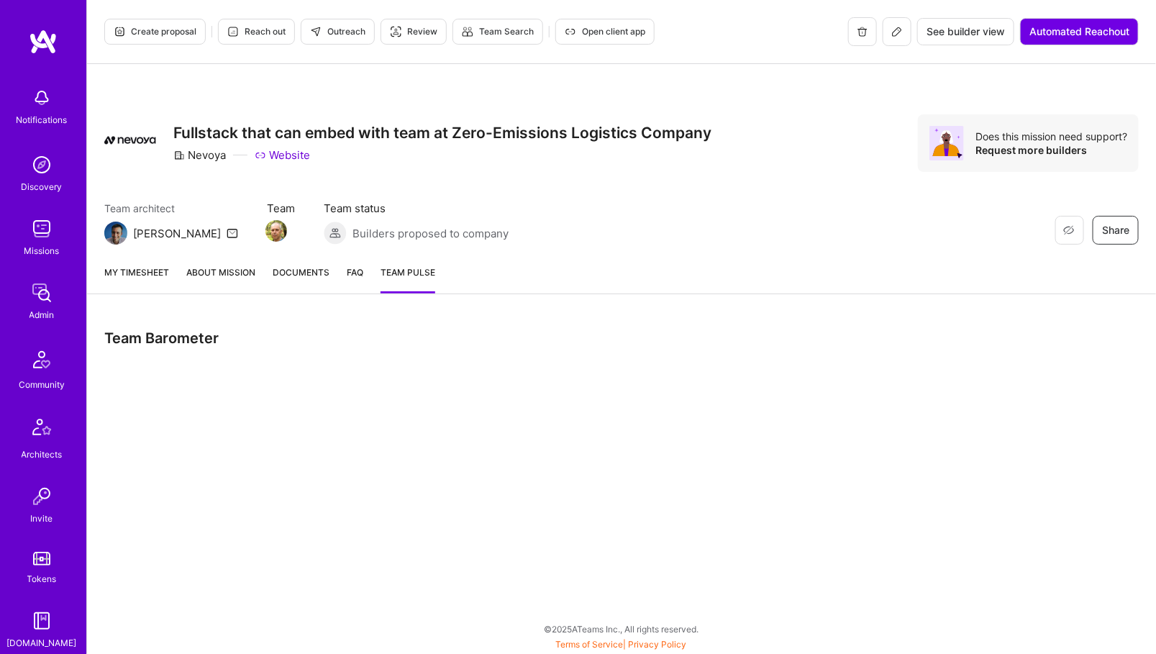
click at [153, 266] on link "My timesheet" at bounding box center [136, 279] width 65 height 29
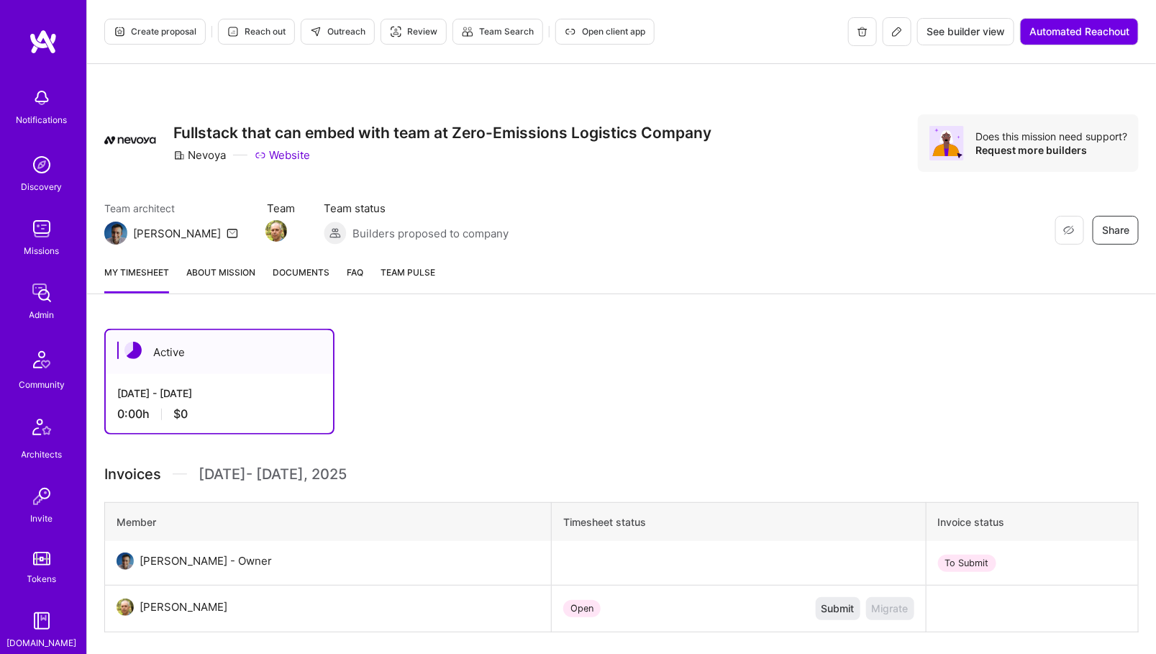
click at [49, 301] on img at bounding box center [41, 292] width 29 height 29
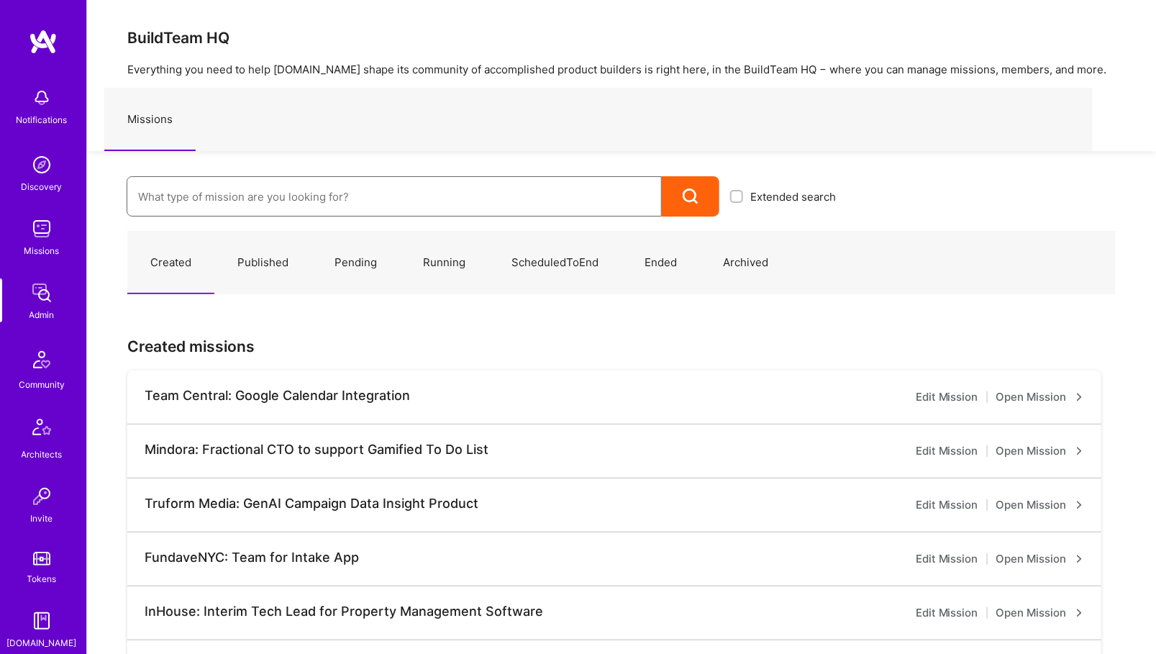
click at [261, 197] on input at bounding box center [394, 196] width 512 height 37
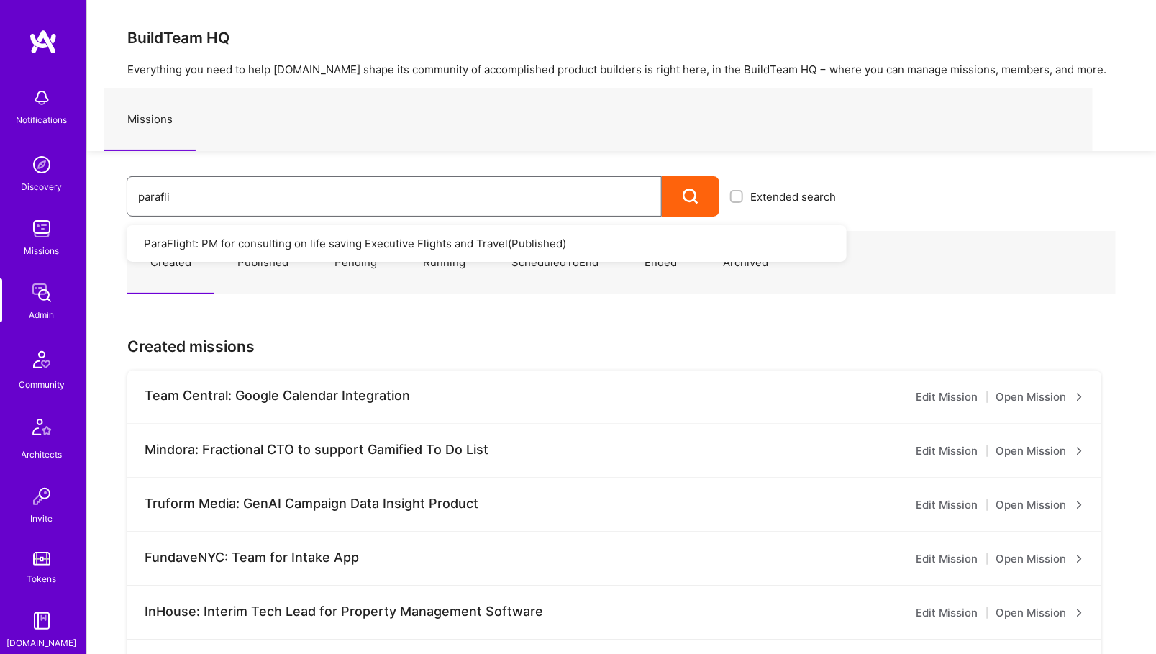
type input "parafli"
click at [247, 240] on link "ParaFlight: PM for consulting on life saving Executive Flights and Travel ( Pub…" at bounding box center [487, 243] width 720 height 37
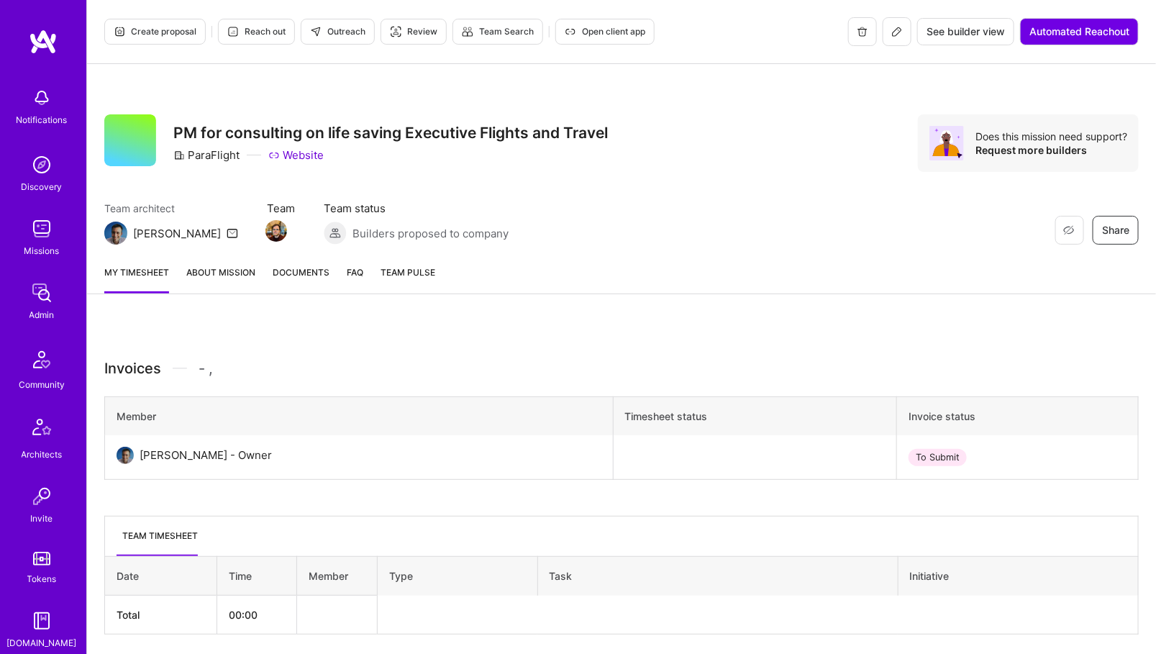
click at [894, 30] on icon at bounding box center [898, 32] width 12 height 12
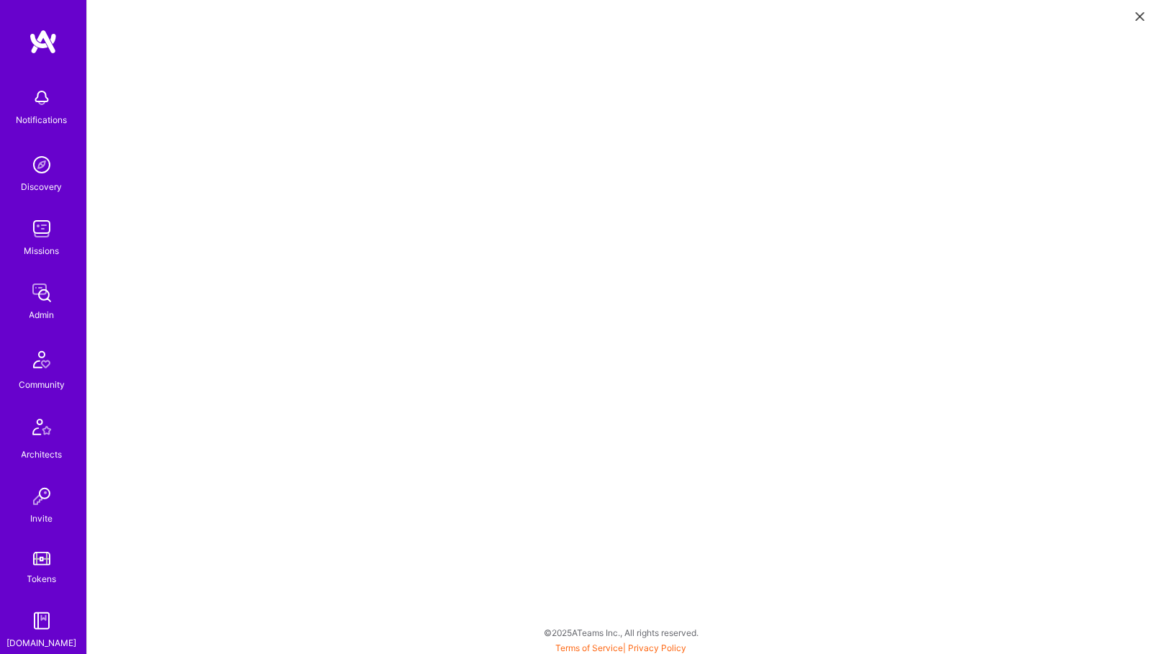
click at [17, 310] on link "Admin" at bounding box center [41, 300] width 89 height 44
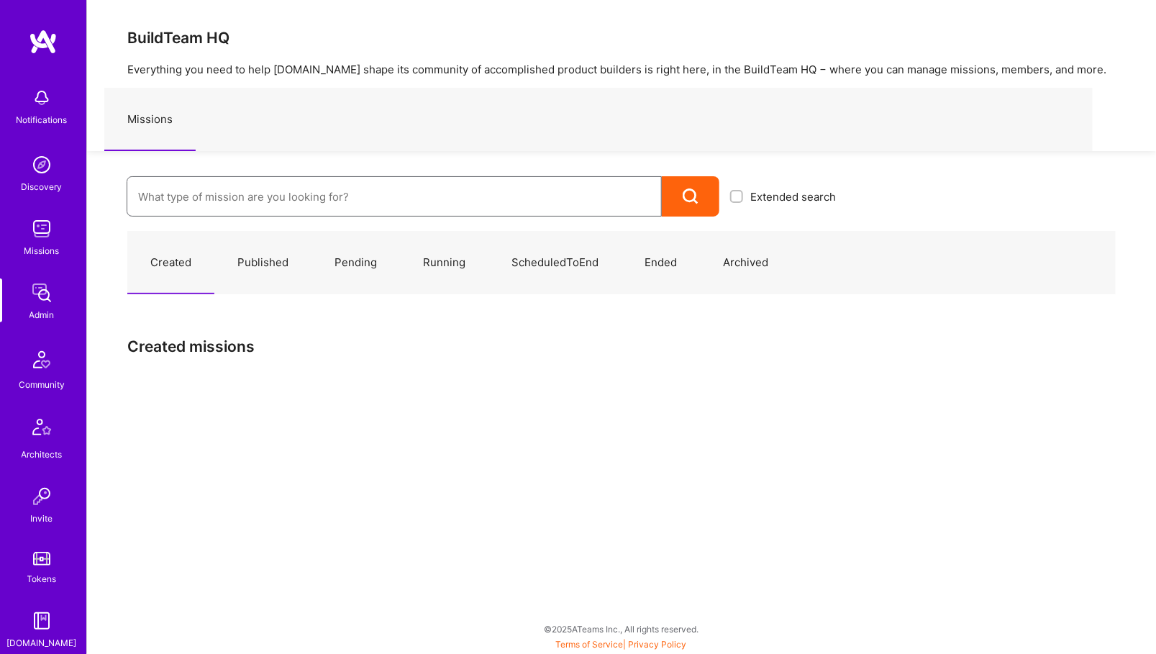
click at [399, 187] on input at bounding box center [394, 196] width 512 height 37
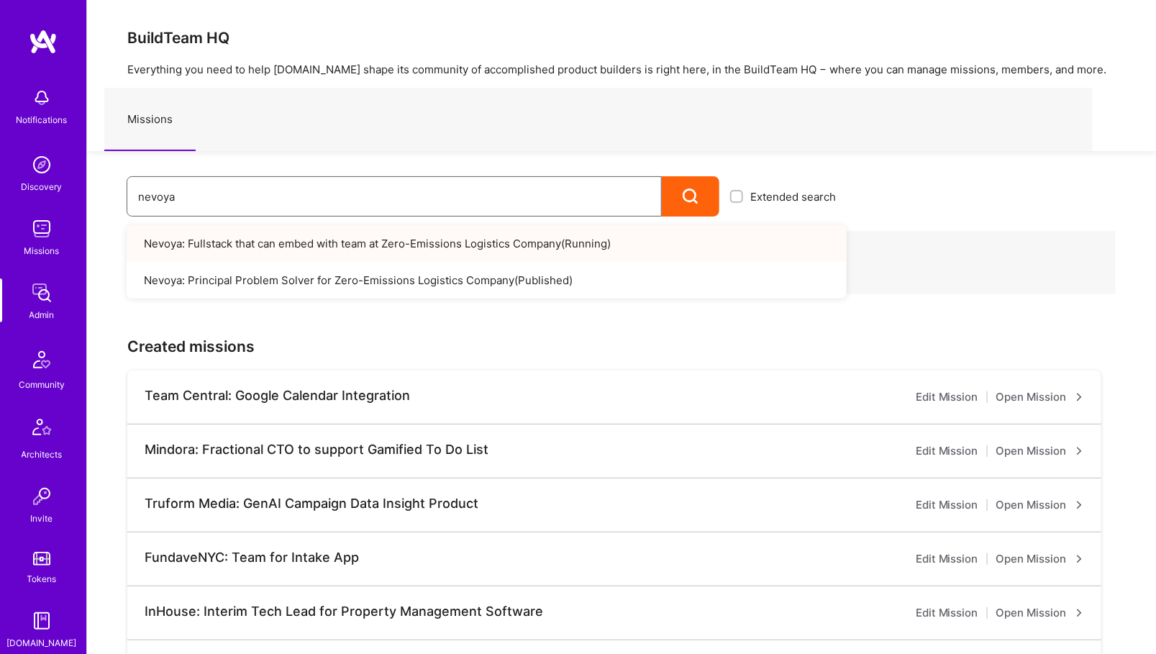
type input "nevoya"
click at [368, 242] on link "Nevoya: Fullstack that can embed with team at Zero-Emissions Logistics Company …" at bounding box center [487, 243] width 720 height 37
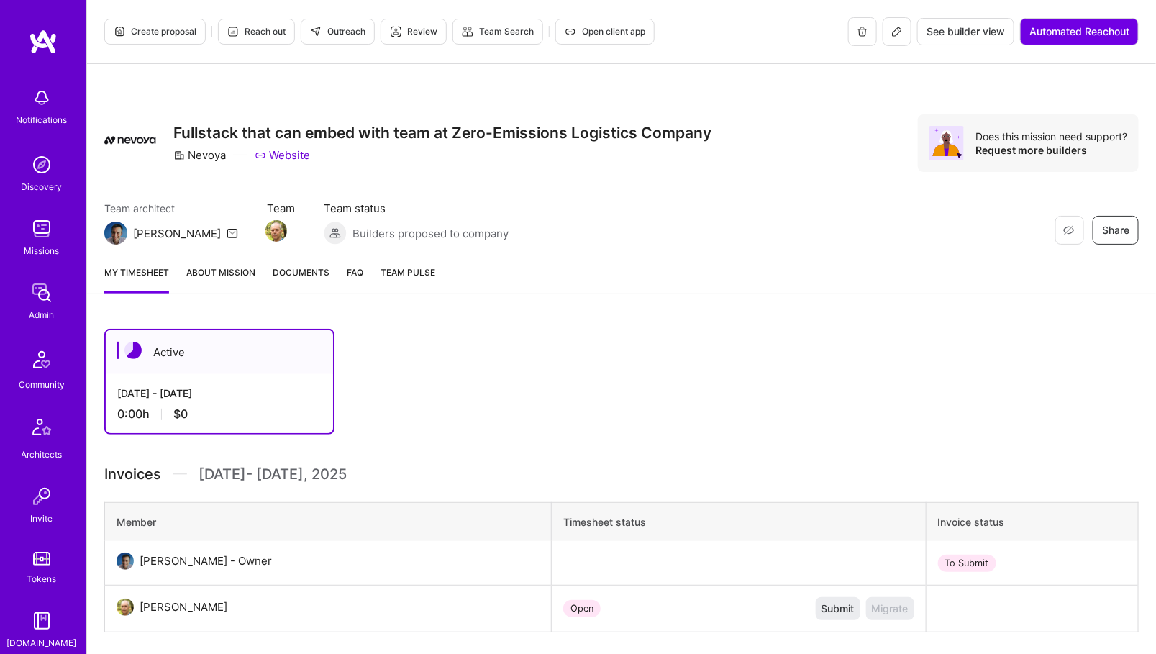
click at [45, 287] on img at bounding box center [41, 292] width 29 height 29
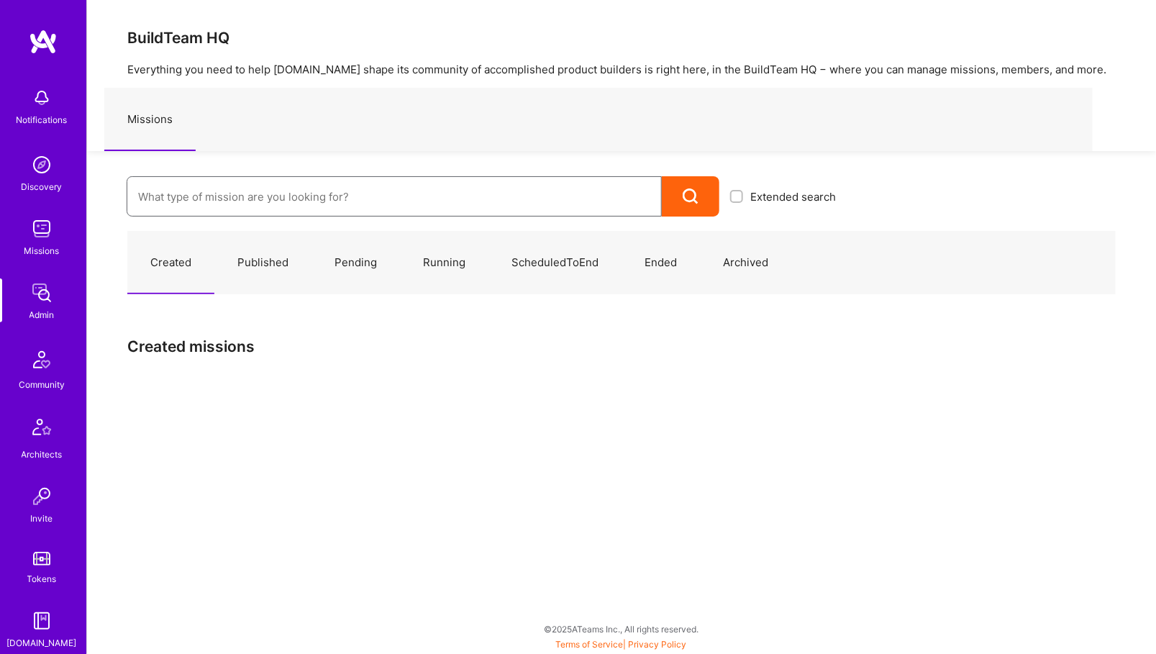
click at [269, 196] on input at bounding box center [394, 196] width 512 height 37
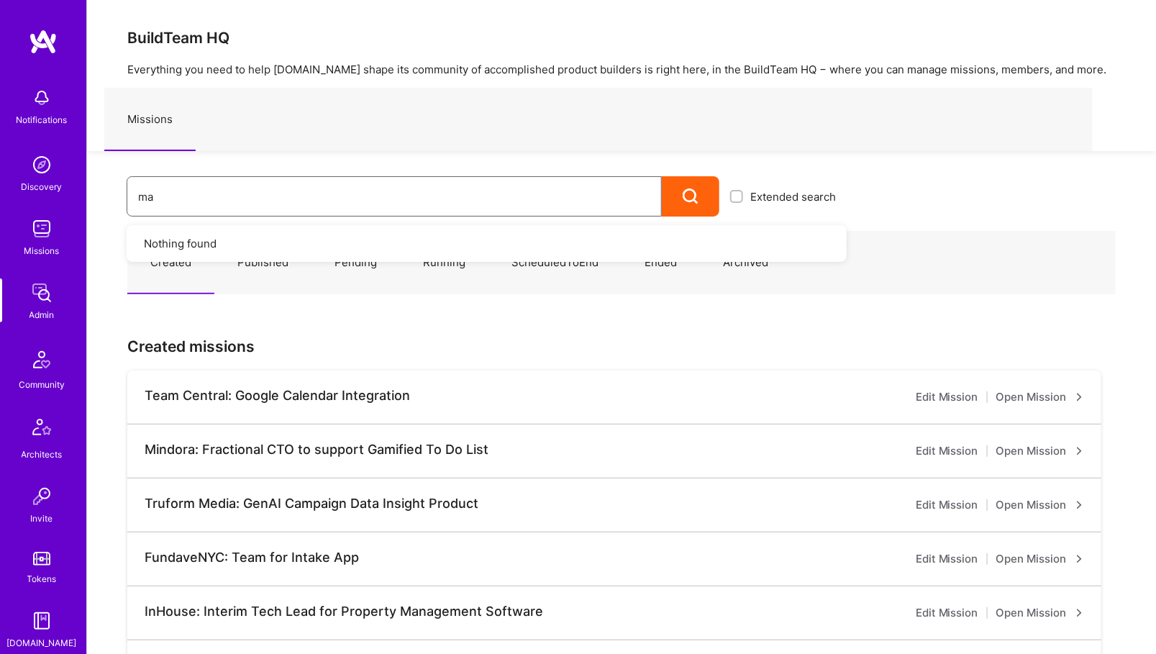
type input "m"
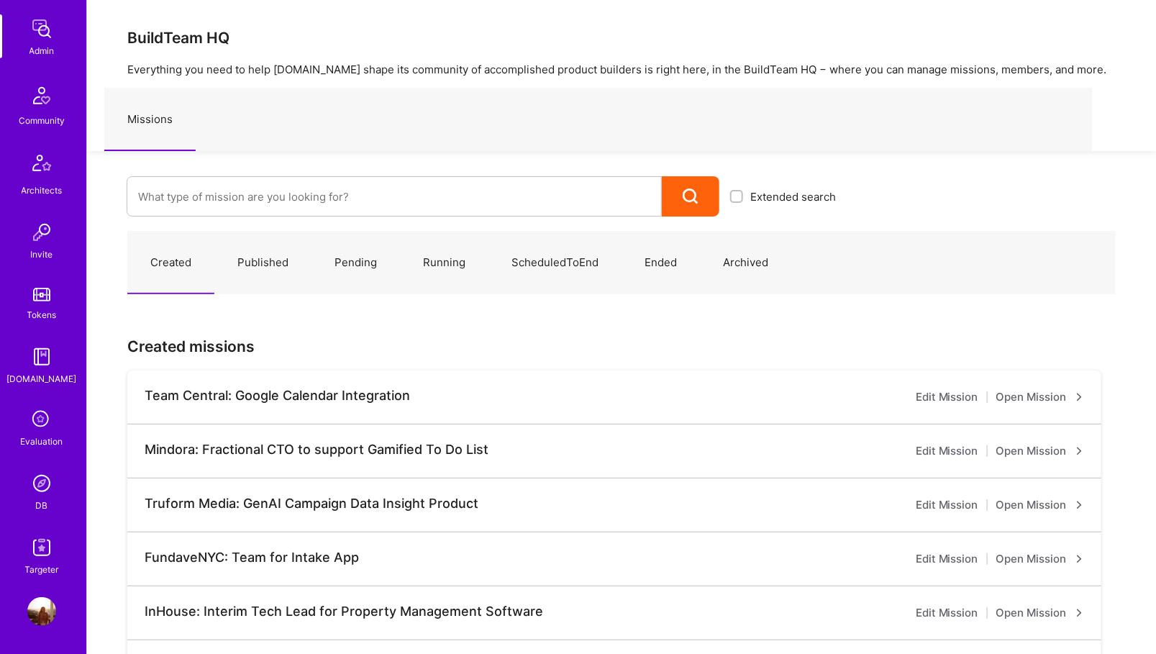
click at [39, 503] on div "DB" at bounding box center [42, 505] width 12 height 15
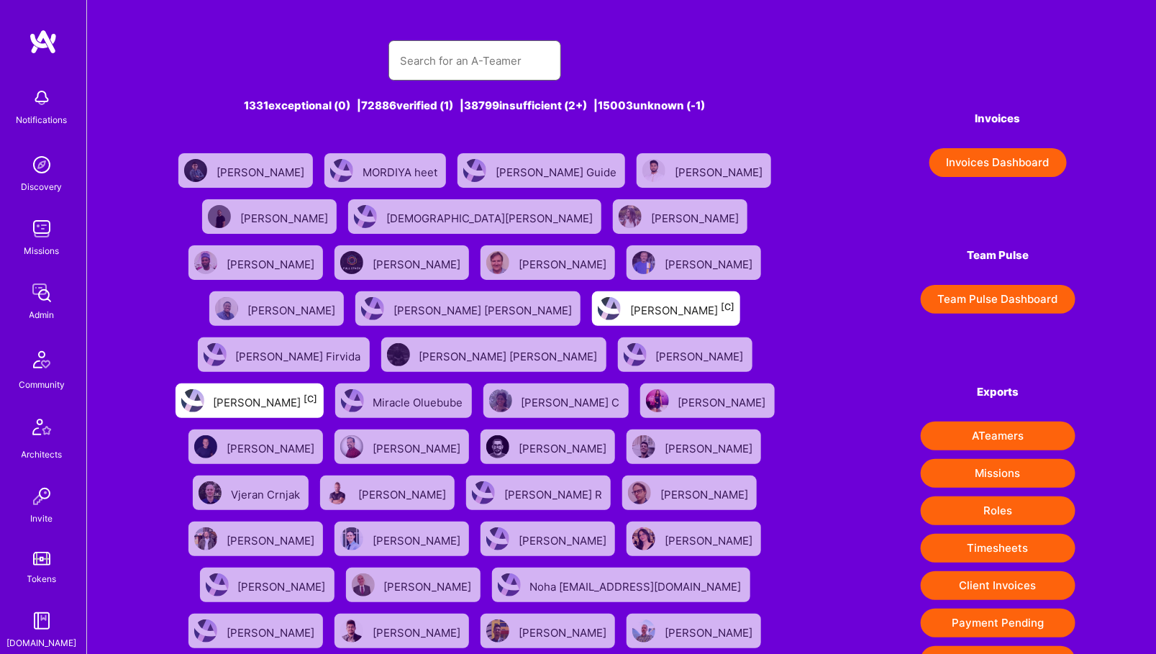
click at [440, 71] on input "text" at bounding box center [475, 60] width 150 height 37
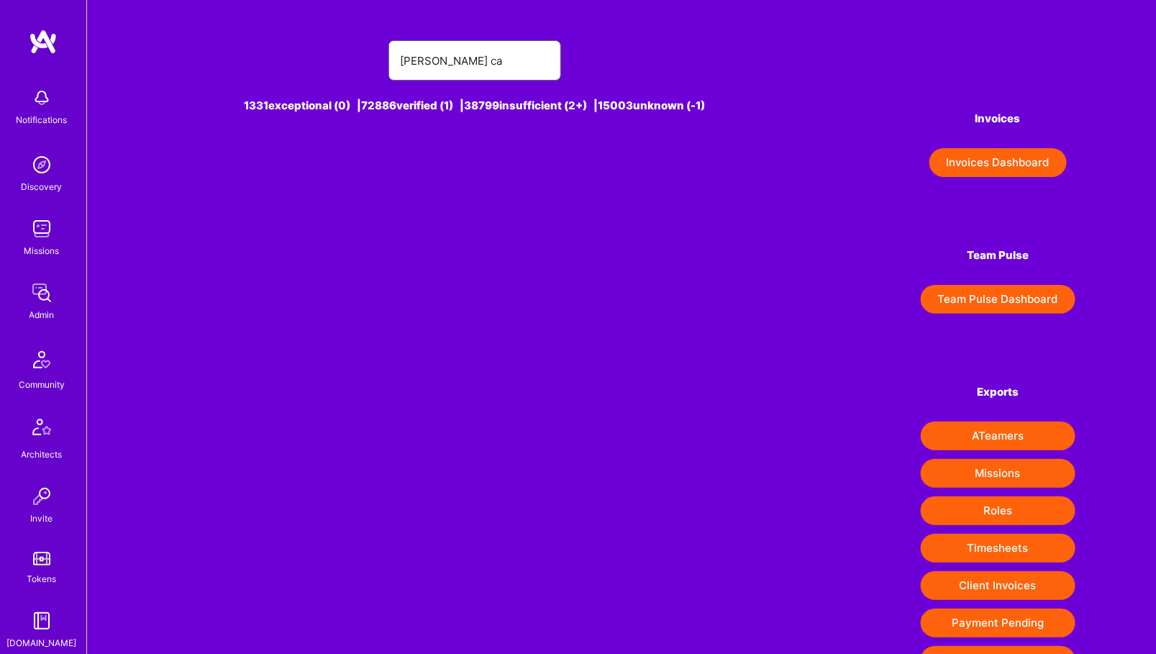
type input "marvin carlos"
click at [481, 176] on div "Marvin Carlos [1]" at bounding box center [514, 170] width 102 height 19
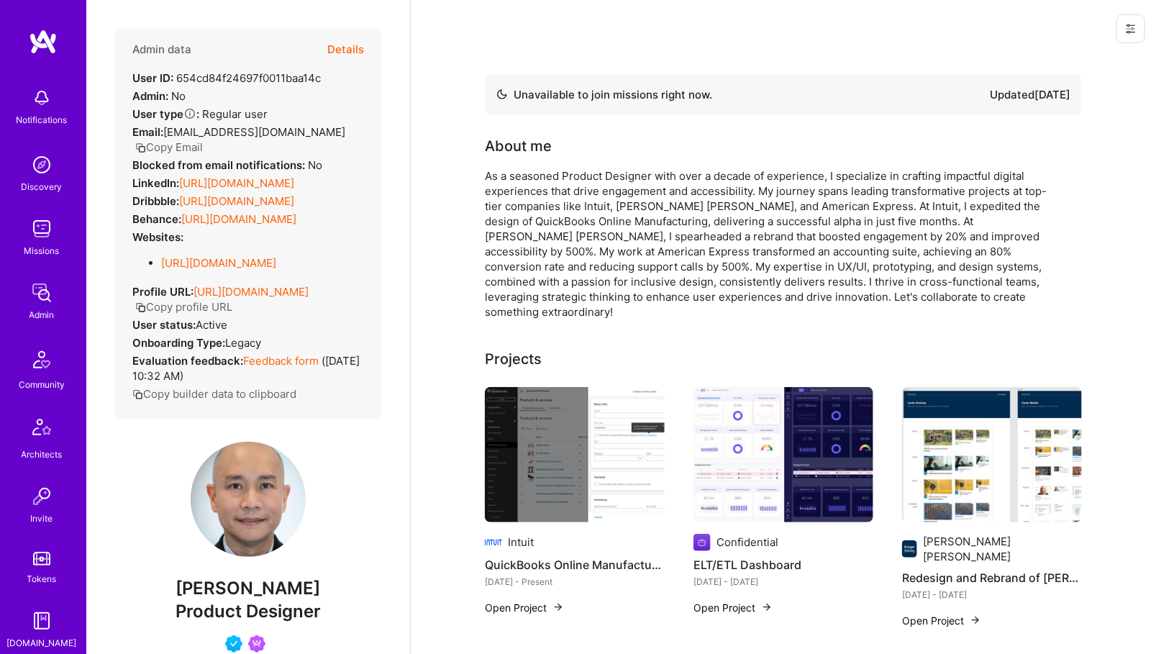
click at [337, 56] on button "Details" at bounding box center [345, 50] width 37 height 42
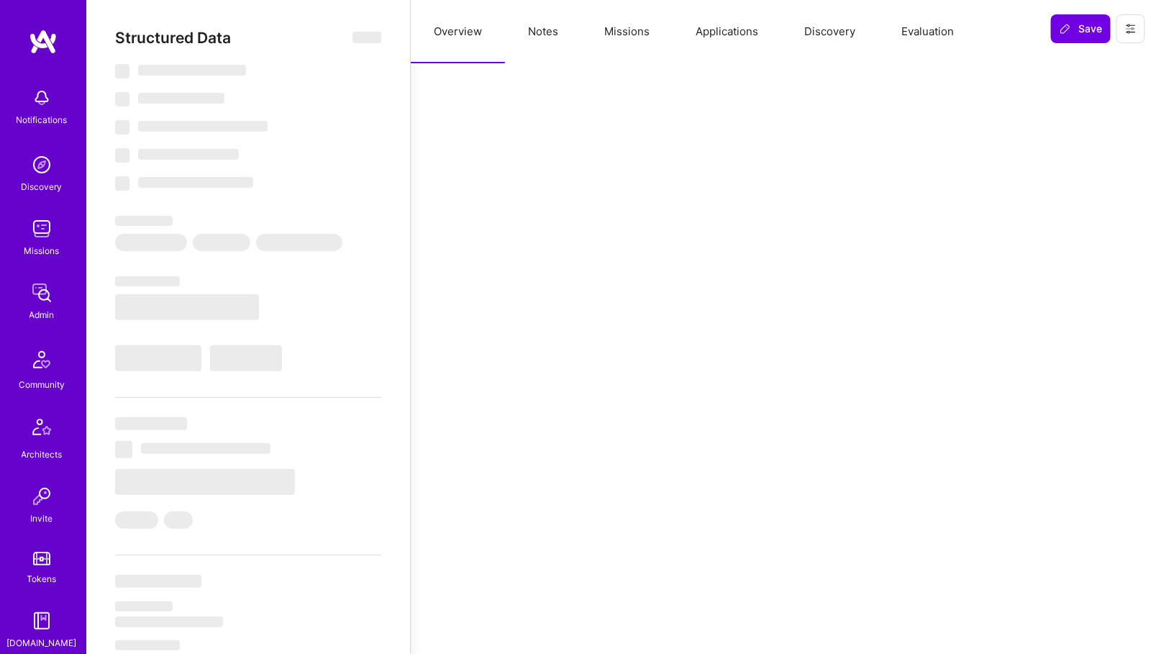
select select "Not Available"
select select "1 Month"
select select "4"
select select "7"
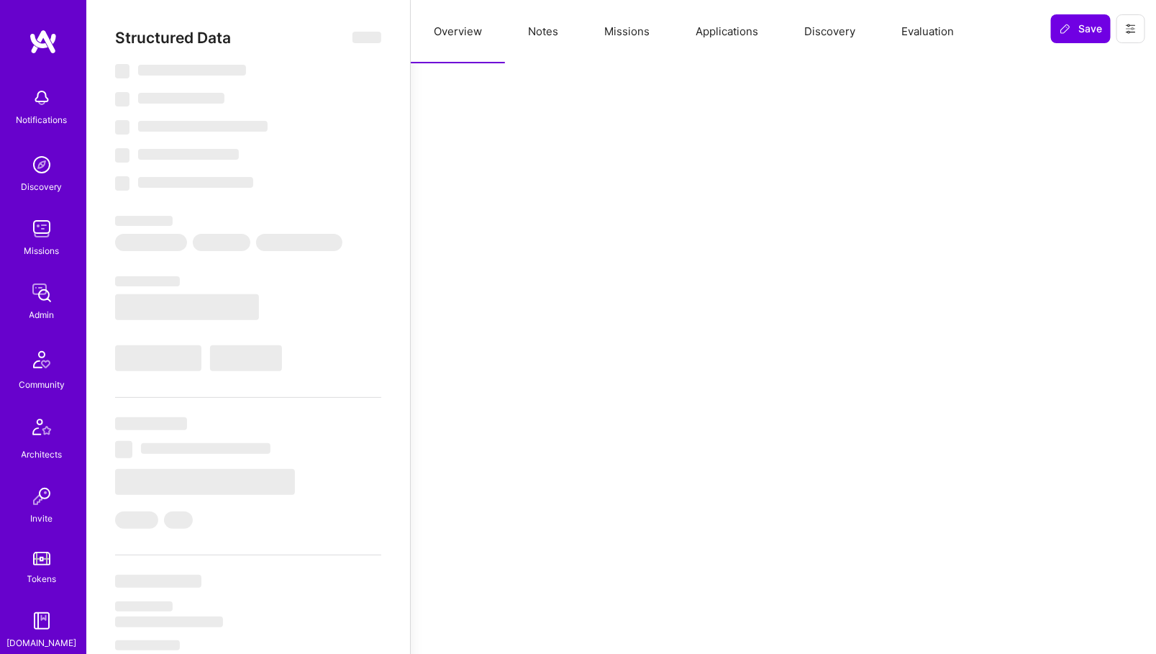
select select "7"
select select "US"
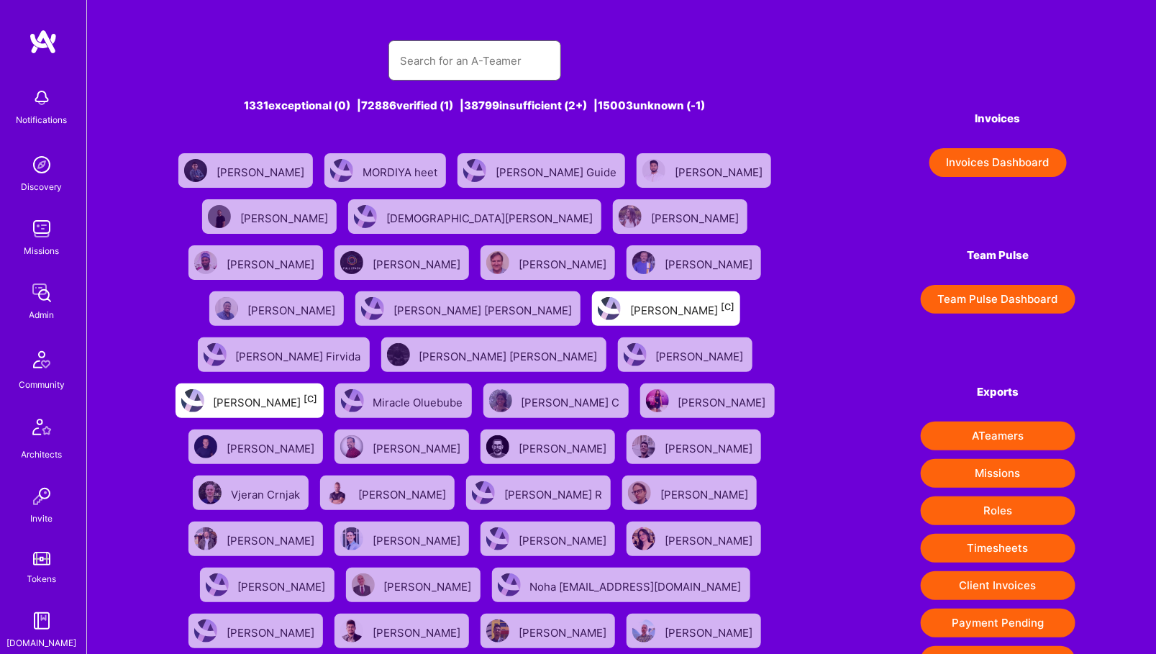
click at [501, 56] on input "text" at bounding box center [475, 60] width 150 height 37
type input "marvin carlos"
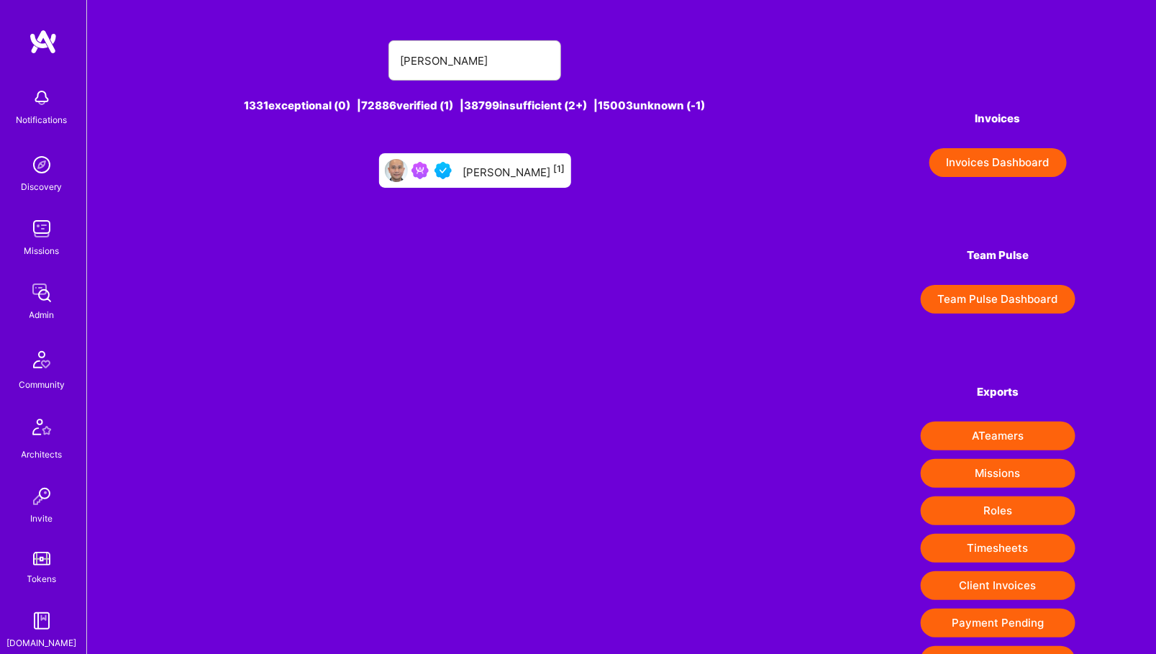
click at [436, 183] on div "Marvin Carlos [1]" at bounding box center [475, 170] width 192 height 35
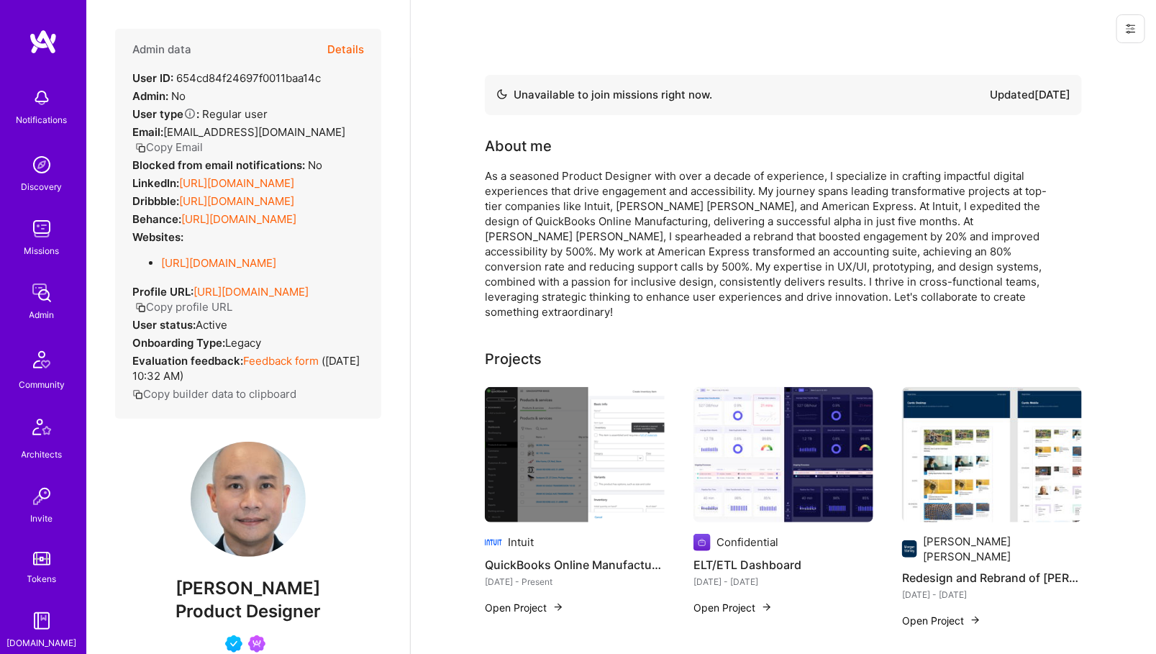
click at [203, 140] on button "Copy Email" at bounding box center [169, 147] width 68 height 15
click at [35, 310] on div "Admin" at bounding box center [42, 314] width 25 height 15
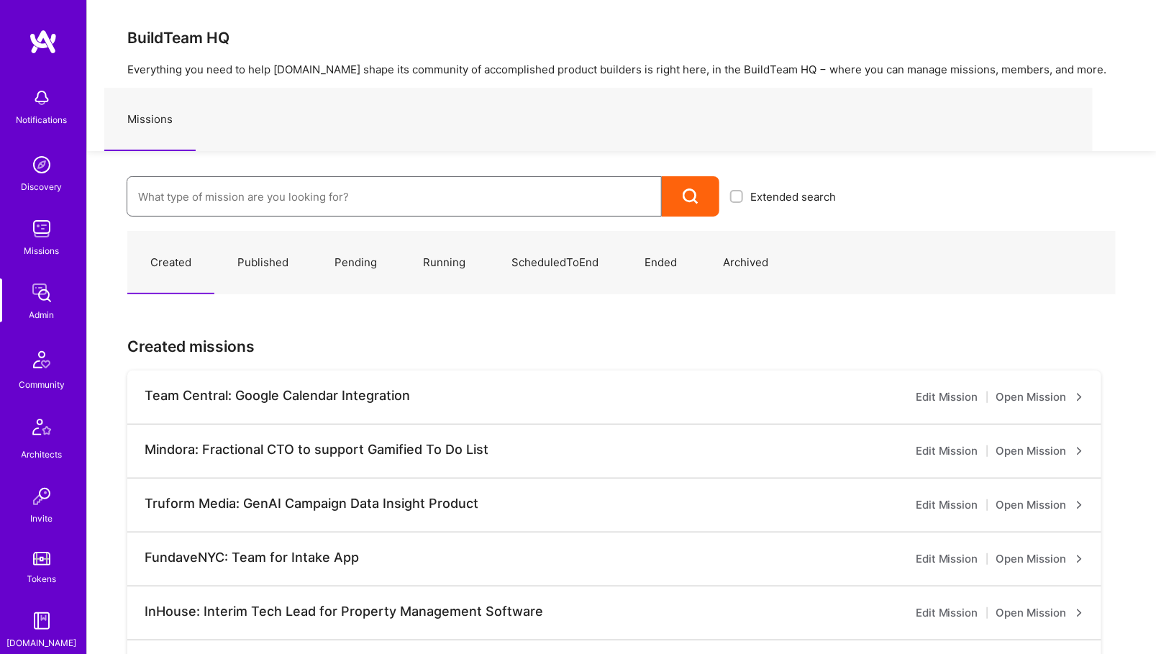
click at [259, 199] on input at bounding box center [394, 196] width 512 height 37
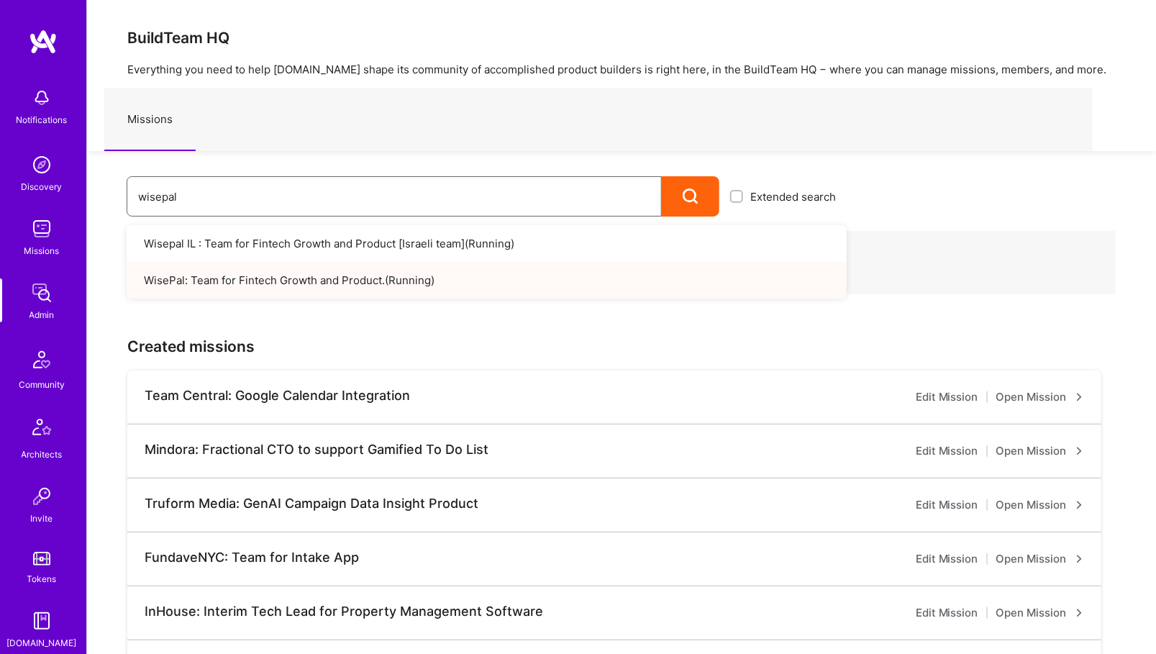
type input "wisepal"
click at [308, 285] on link "WisePal: Team for Fintech Growth and Product. ( Running )" at bounding box center [487, 280] width 720 height 37
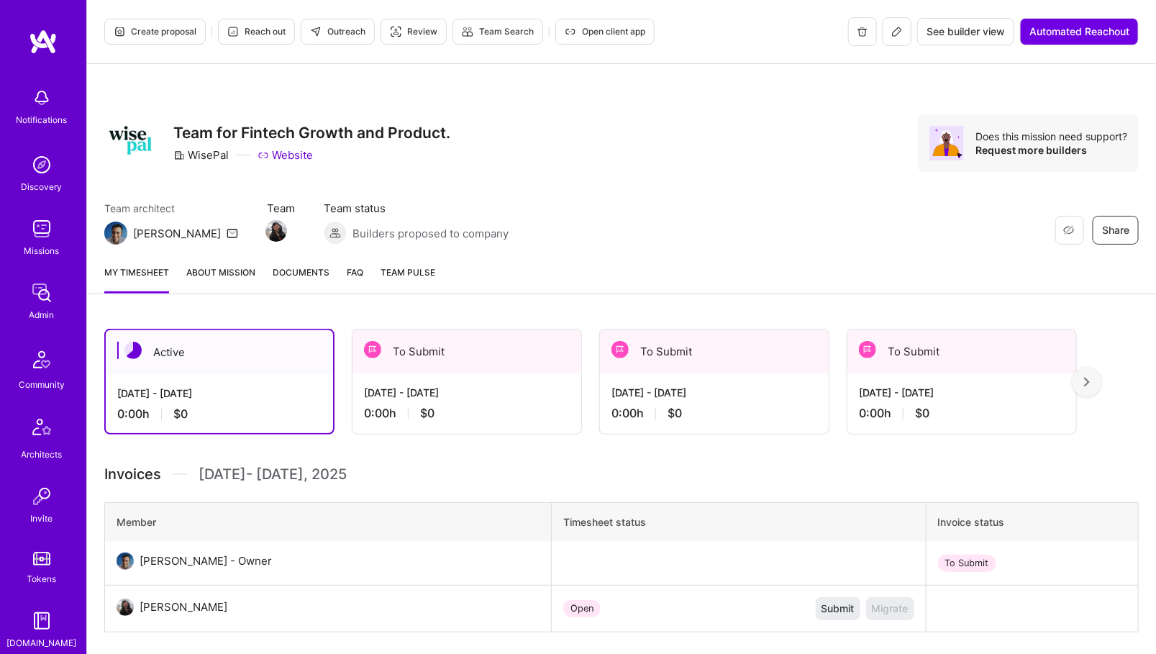
click at [900, 24] on button at bounding box center [897, 31] width 29 height 29
